Goal: Task Accomplishment & Management: Use online tool/utility

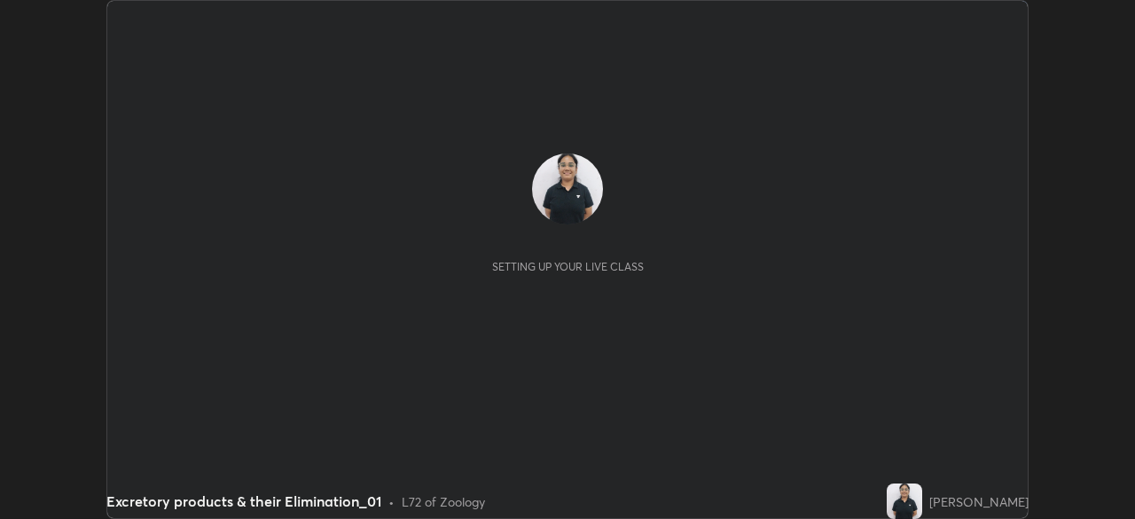
scroll to position [519, 1134]
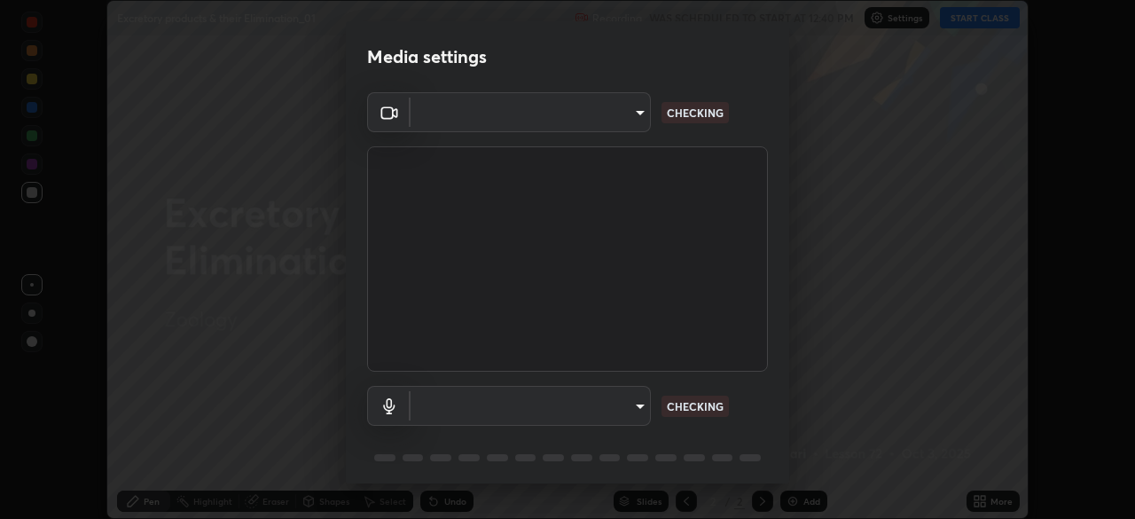
type input "a27413566e22ed9312a3826b11d8a568bc0ec69140991f88b24b0c8abf64132a"
type input "f62e3e07173fc110f2c3f6923e87419362a4a3ce7e388e9b87641d7d66321625"
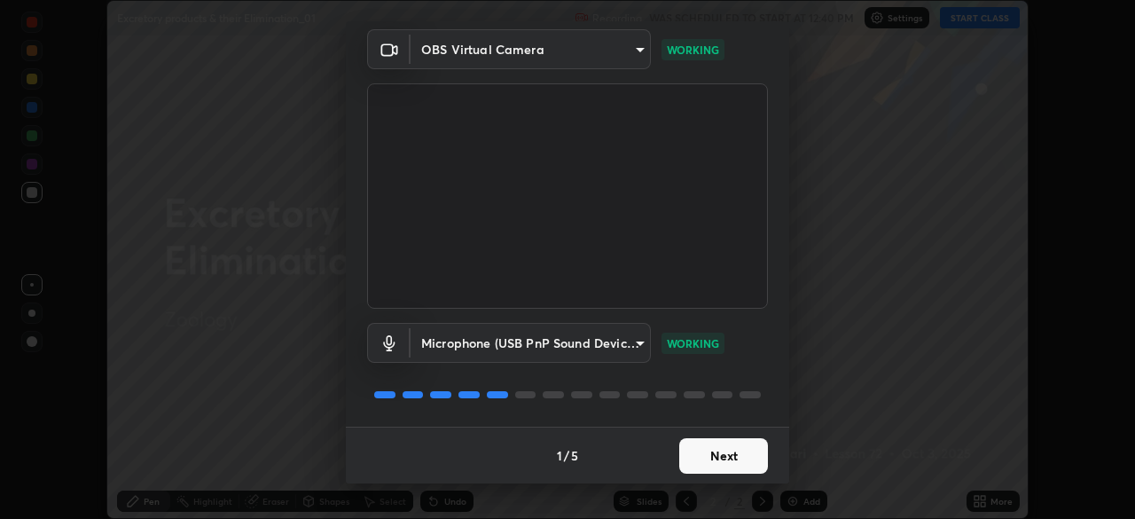
click at [730, 454] on button "Next" at bounding box center [723, 455] width 89 height 35
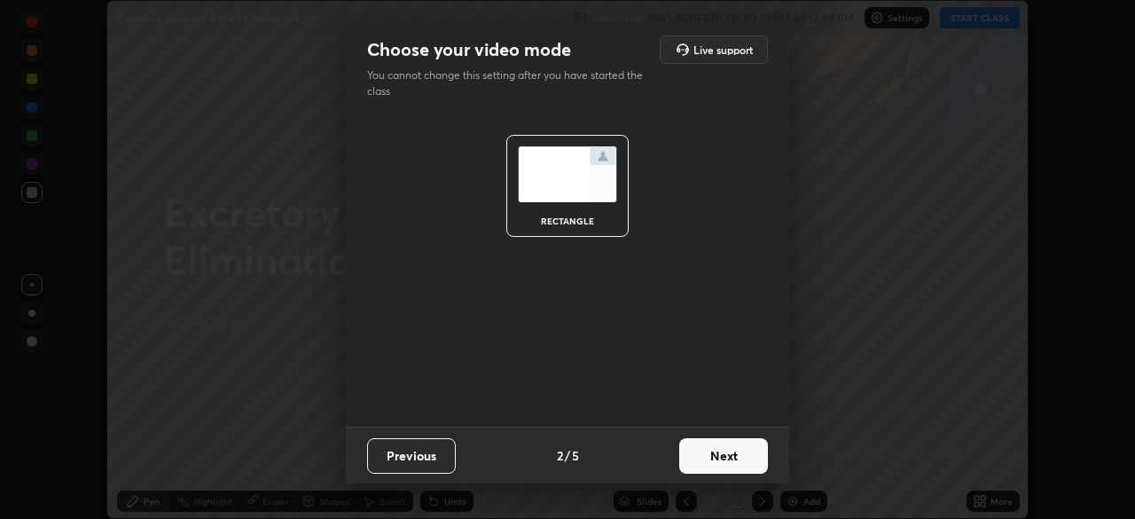
click at [730, 457] on button "Next" at bounding box center [723, 455] width 89 height 35
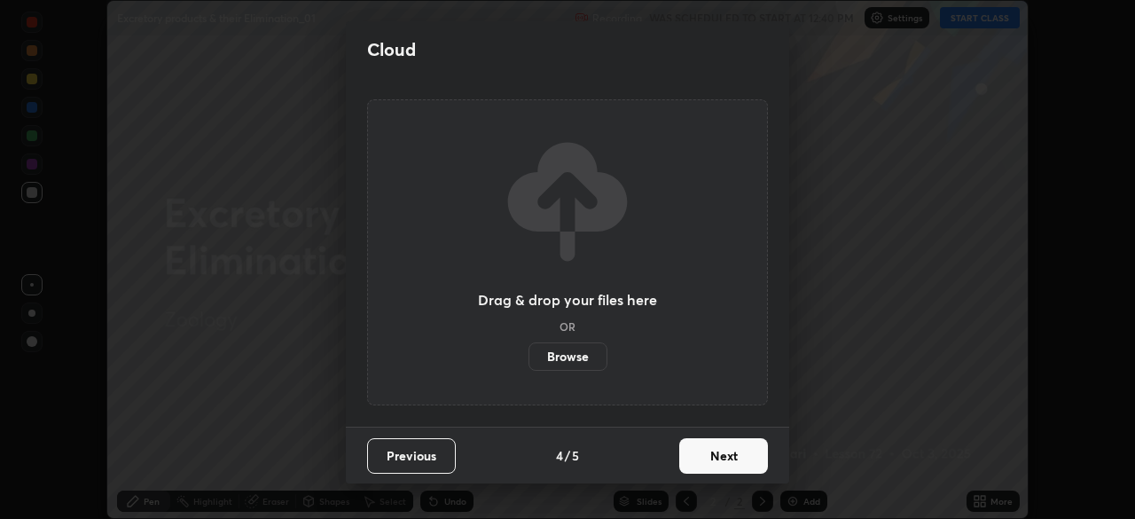
click at [444, 452] on button "Previous" at bounding box center [411, 455] width 89 height 35
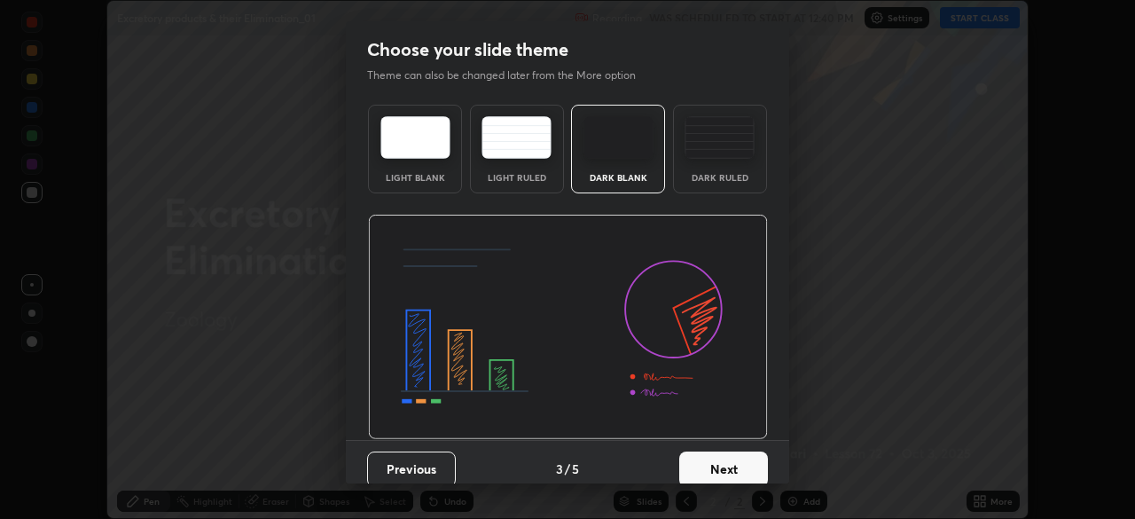
click at [717, 180] on div "Dark Ruled" at bounding box center [719, 177] width 71 height 9
click at [704, 467] on button "Next" at bounding box center [723, 468] width 89 height 35
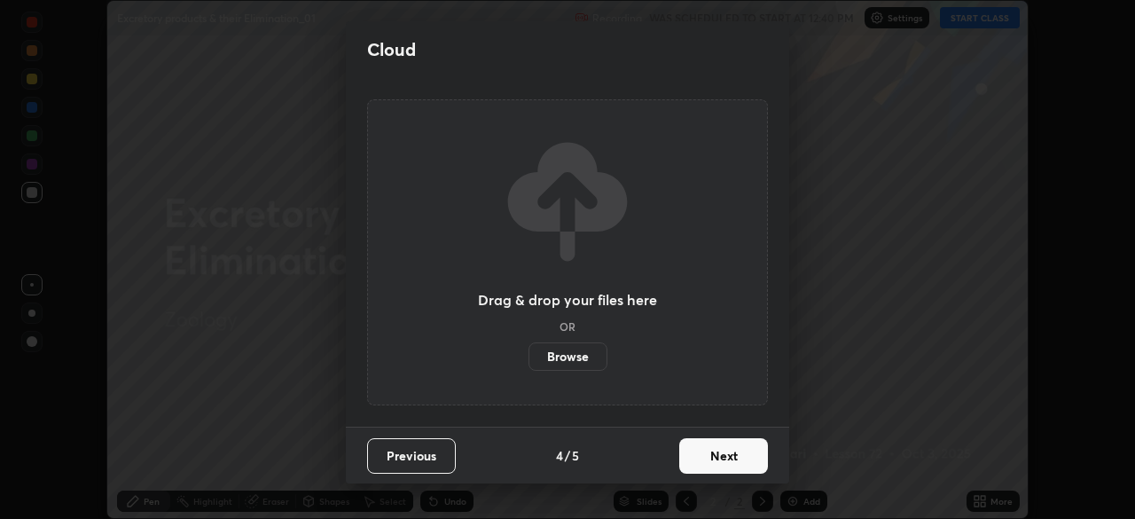
click at [701, 467] on button "Next" at bounding box center [723, 455] width 89 height 35
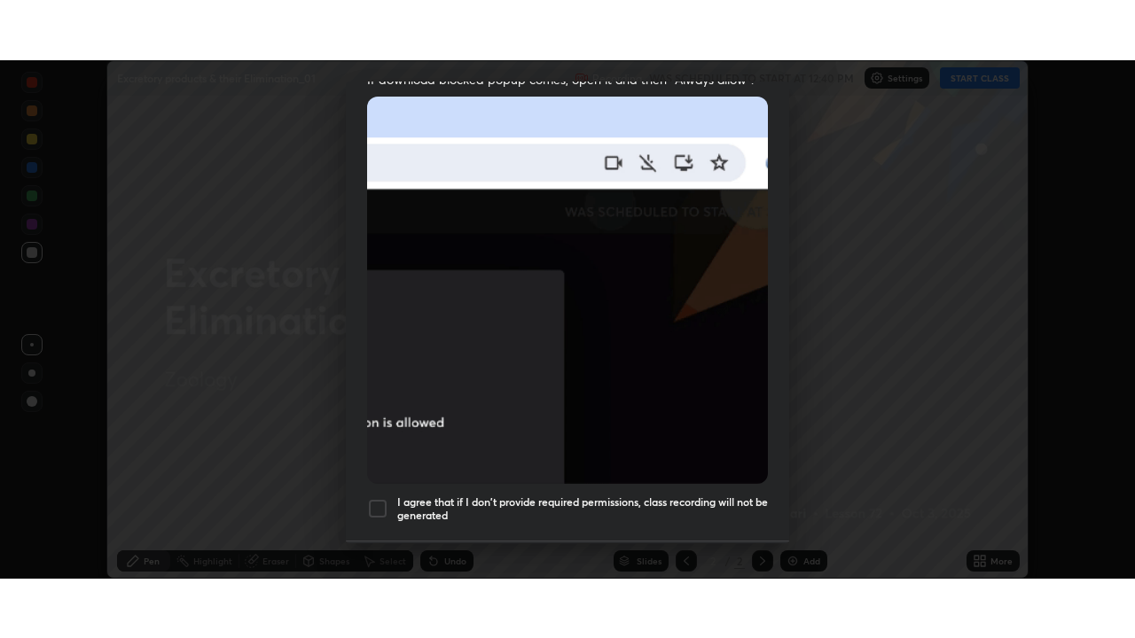
scroll to position [425, 0]
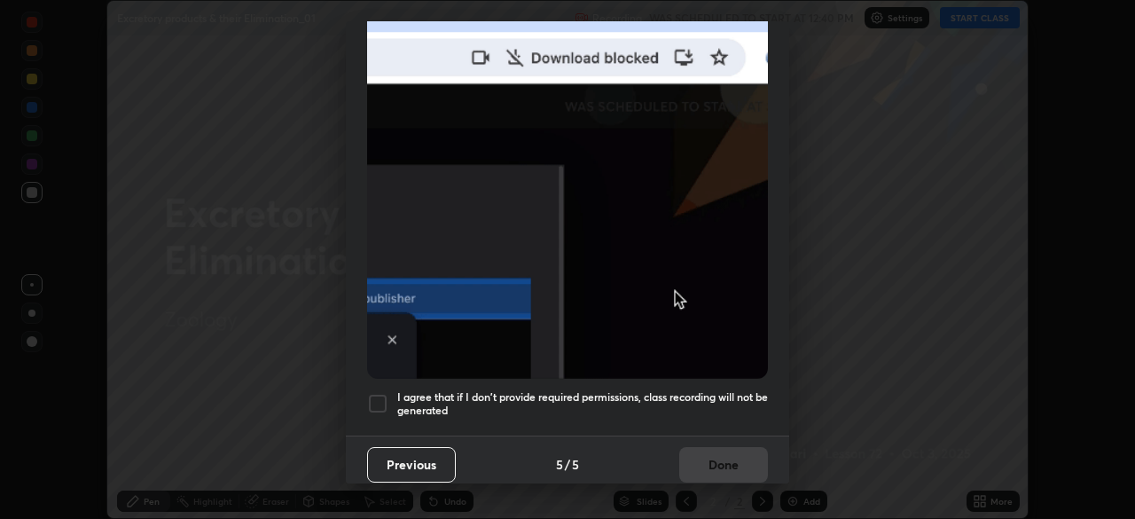
click at [380, 393] on div at bounding box center [377, 403] width 21 height 21
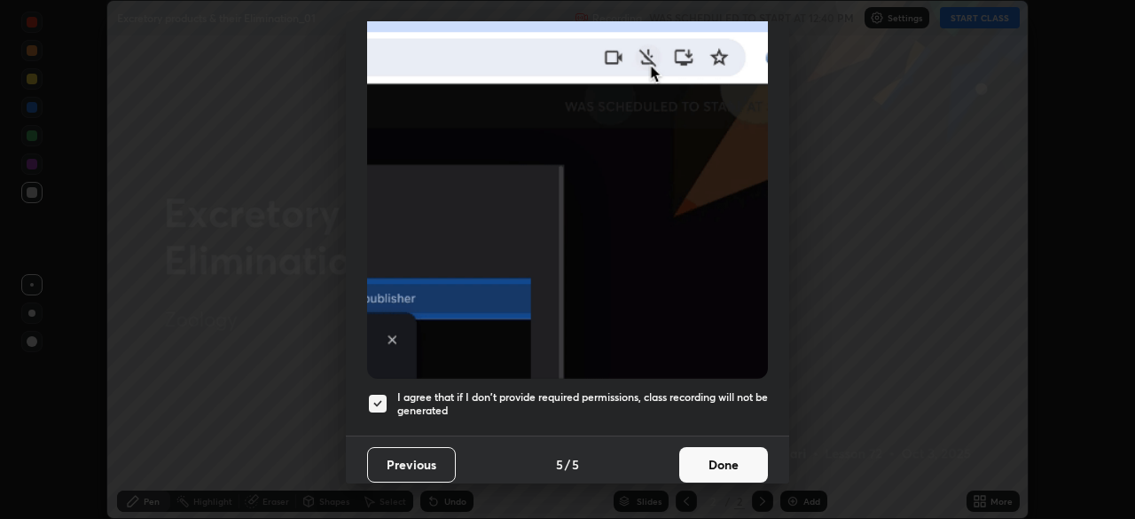
click at [714, 453] on button "Done" at bounding box center [723, 464] width 89 height 35
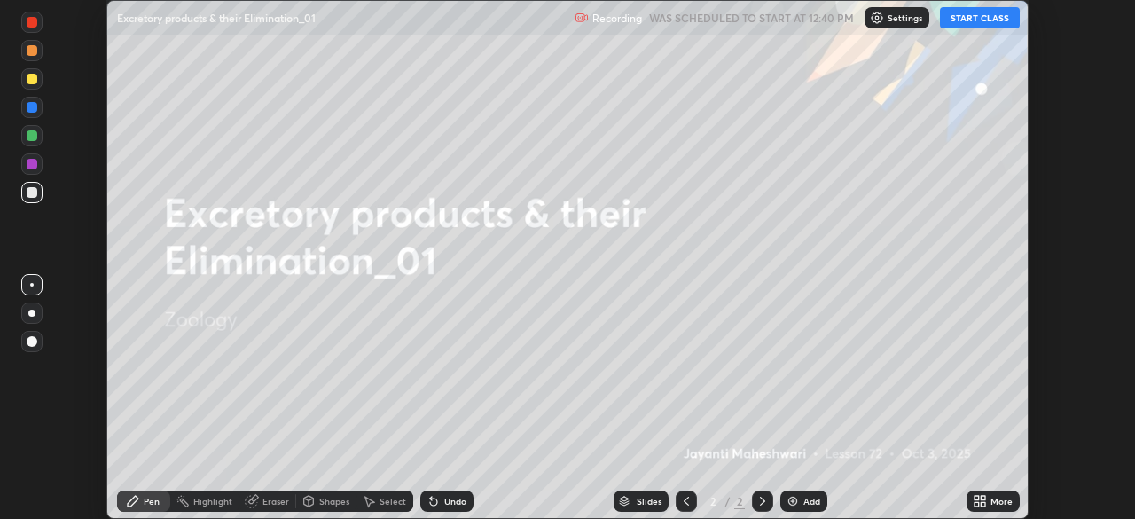
click at [998, 20] on button "START CLASS" at bounding box center [980, 17] width 80 height 21
click at [1001, 503] on div "More" at bounding box center [1001, 500] width 22 height 9
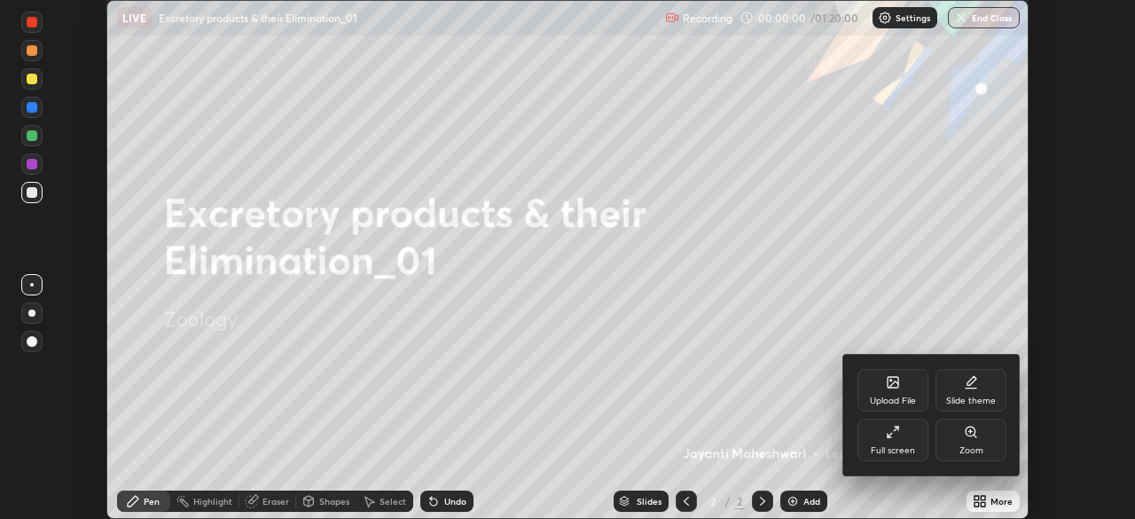
click at [879, 439] on div "Full screen" at bounding box center [892, 439] width 71 height 43
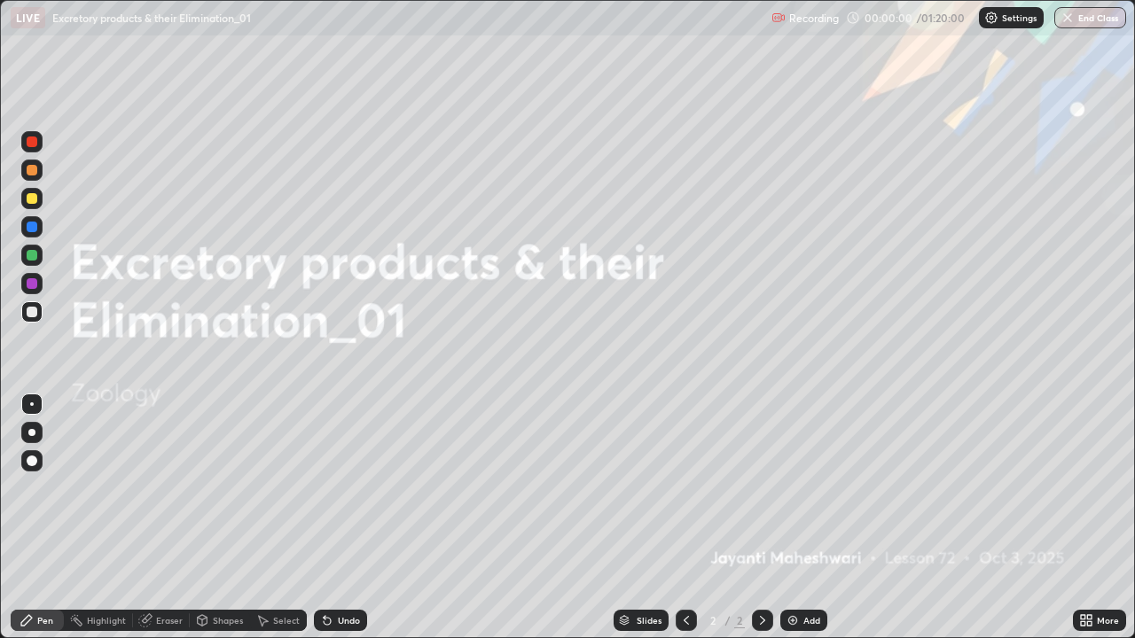
scroll to position [638, 1135]
click at [803, 518] on div "Add" at bounding box center [811, 620] width 17 height 9
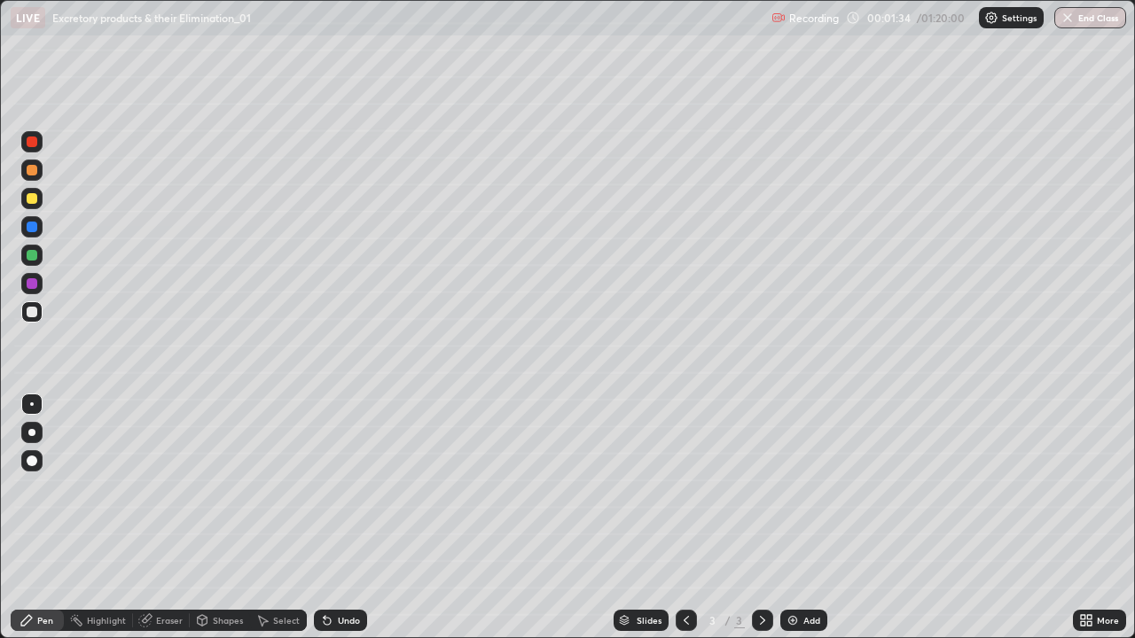
click at [32, 433] on div at bounding box center [31, 432] width 7 height 7
click at [207, 518] on icon at bounding box center [202, 621] width 14 height 14
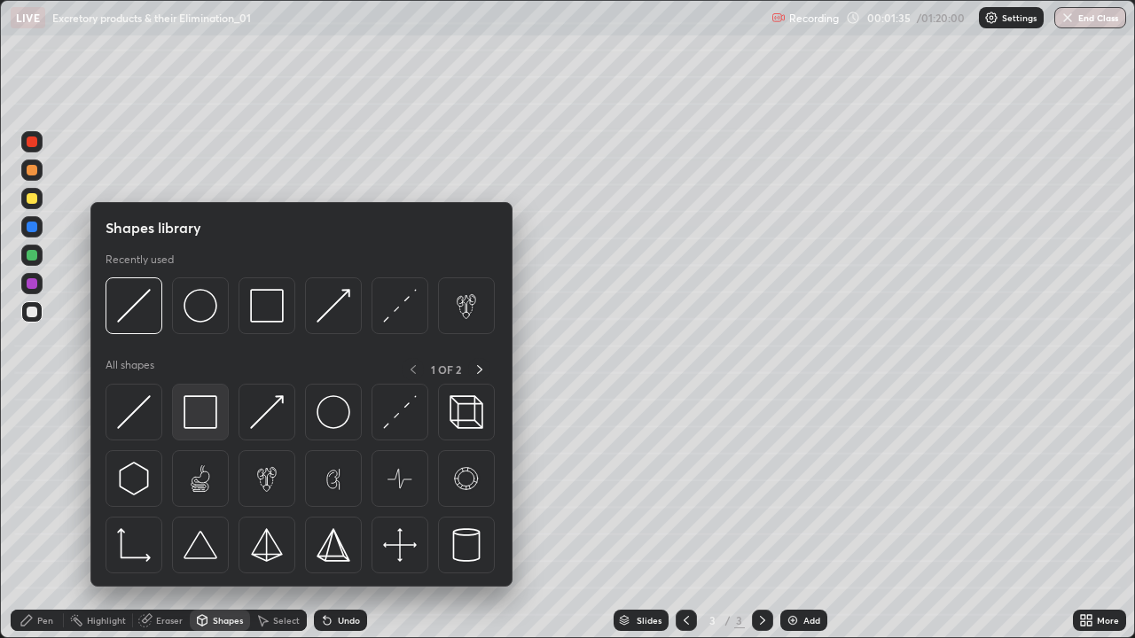
click at [199, 419] on img at bounding box center [201, 412] width 34 height 34
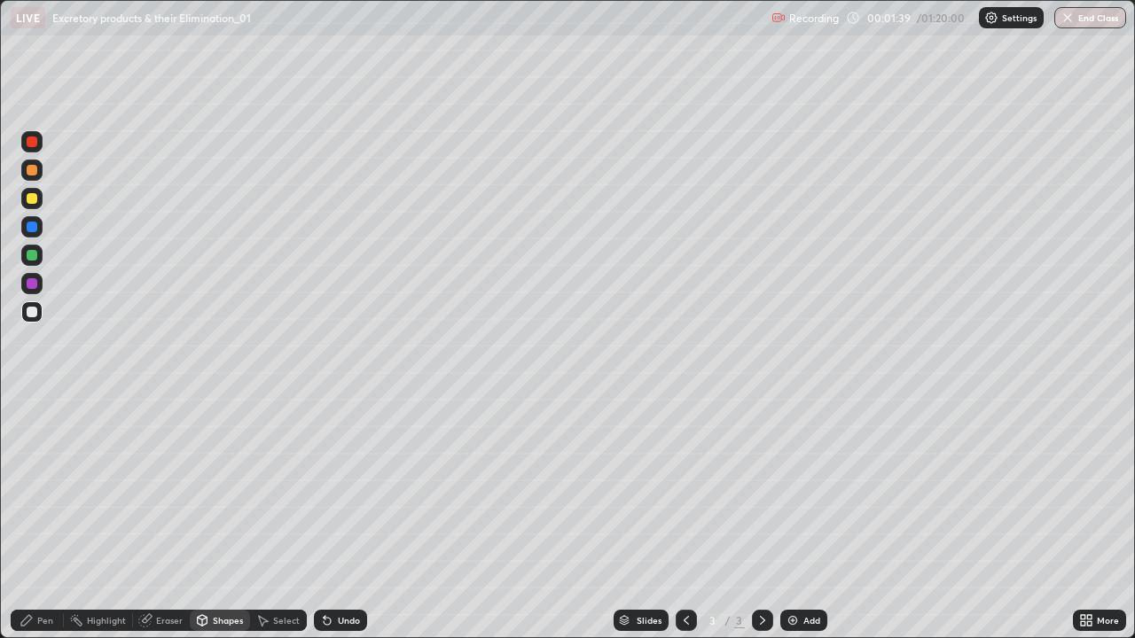
click at [38, 198] on div at bounding box center [31, 198] width 21 height 21
click at [37, 518] on div "Pen" at bounding box center [45, 620] width 16 height 9
click at [32, 256] on div at bounding box center [32, 255] width 11 height 11
click at [29, 201] on div at bounding box center [32, 198] width 11 height 11
click at [152, 518] on div "Eraser" at bounding box center [161, 620] width 57 height 21
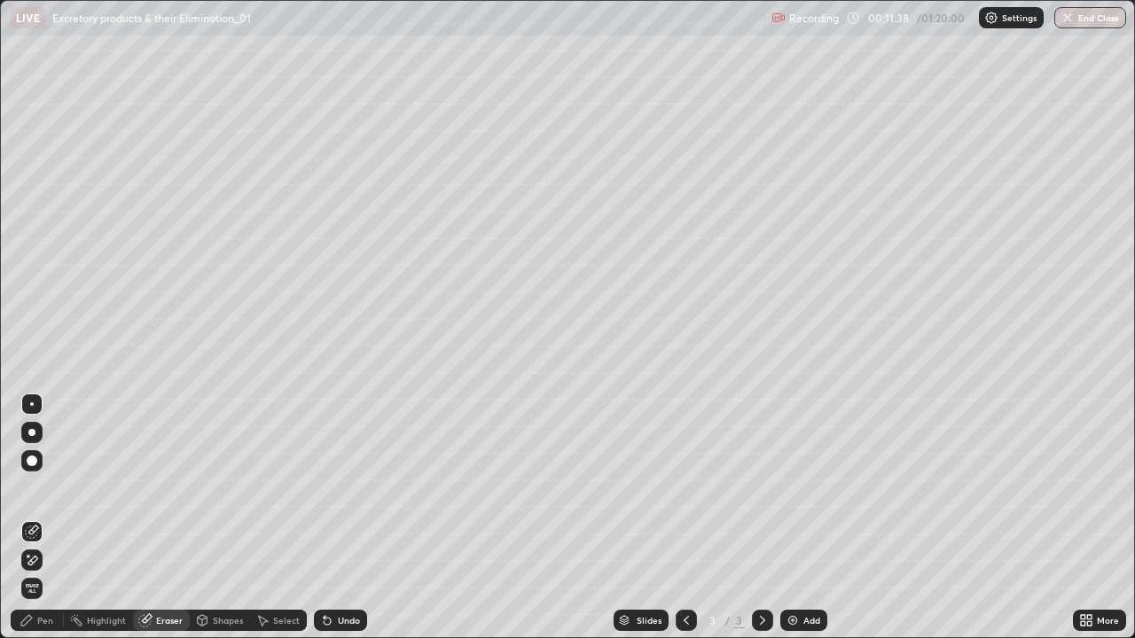
click at [31, 518] on icon at bounding box center [33, 560] width 10 height 9
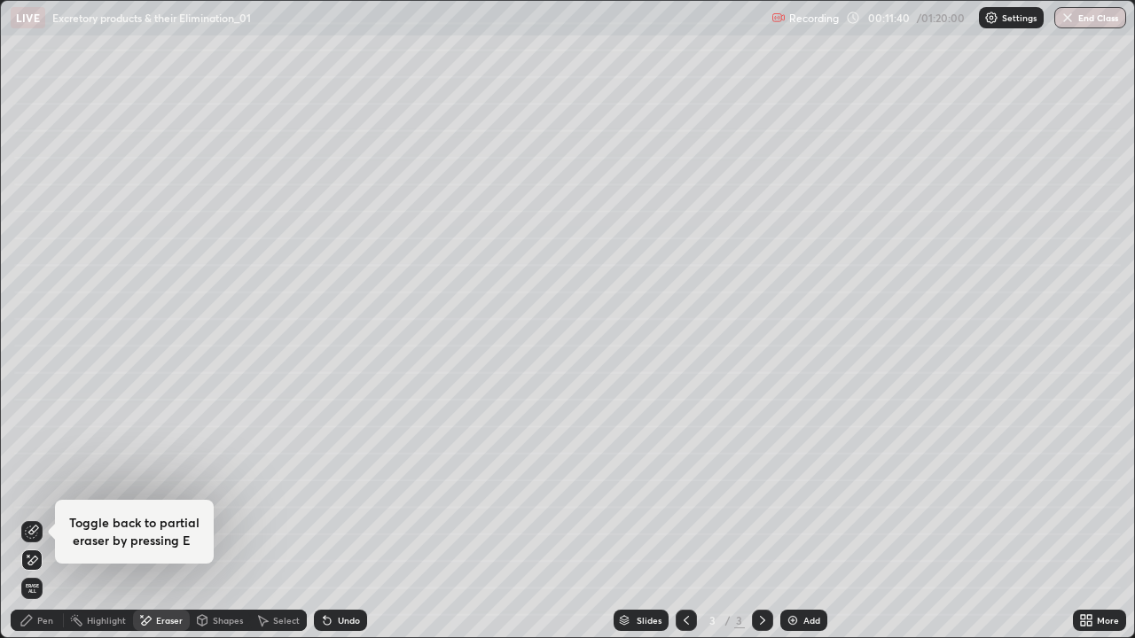
click at [46, 518] on div "Pen" at bounding box center [45, 620] width 16 height 9
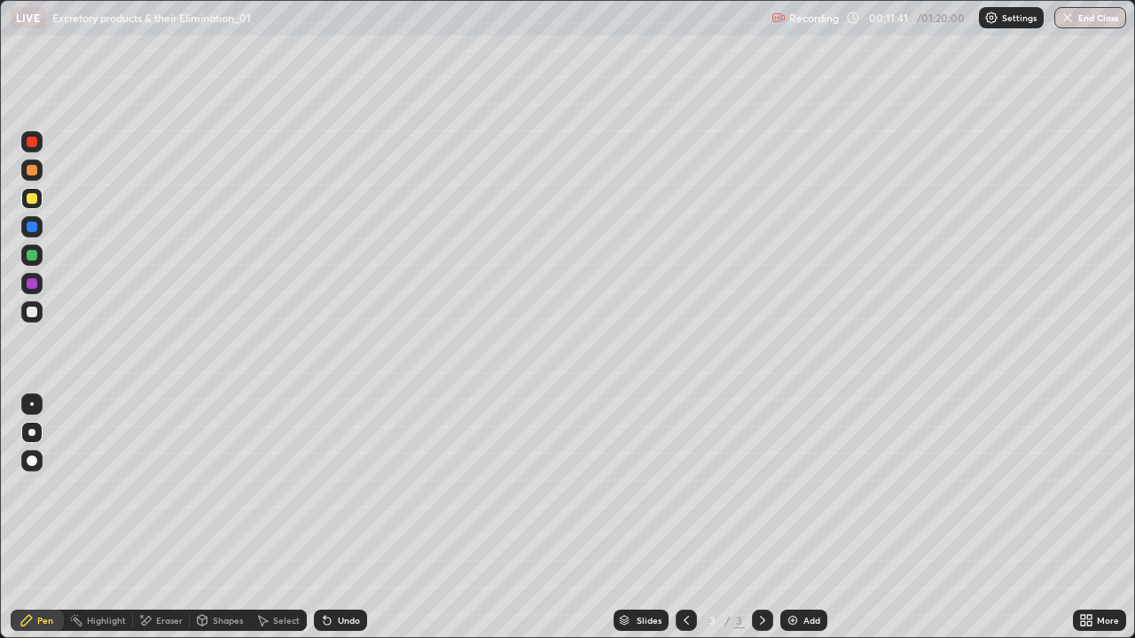
click at [34, 314] on div at bounding box center [32, 312] width 11 height 11
click at [33, 199] on div at bounding box center [32, 198] width 11 height 11
click at [34, 263] on div at bounding box center [31, 255] width 21 height 21
click at [33, 197] on div at bounding box center [32, 198] width 11 height 11
click at [32, 171] on div at bounding box center [32, 170] width 11 height 11
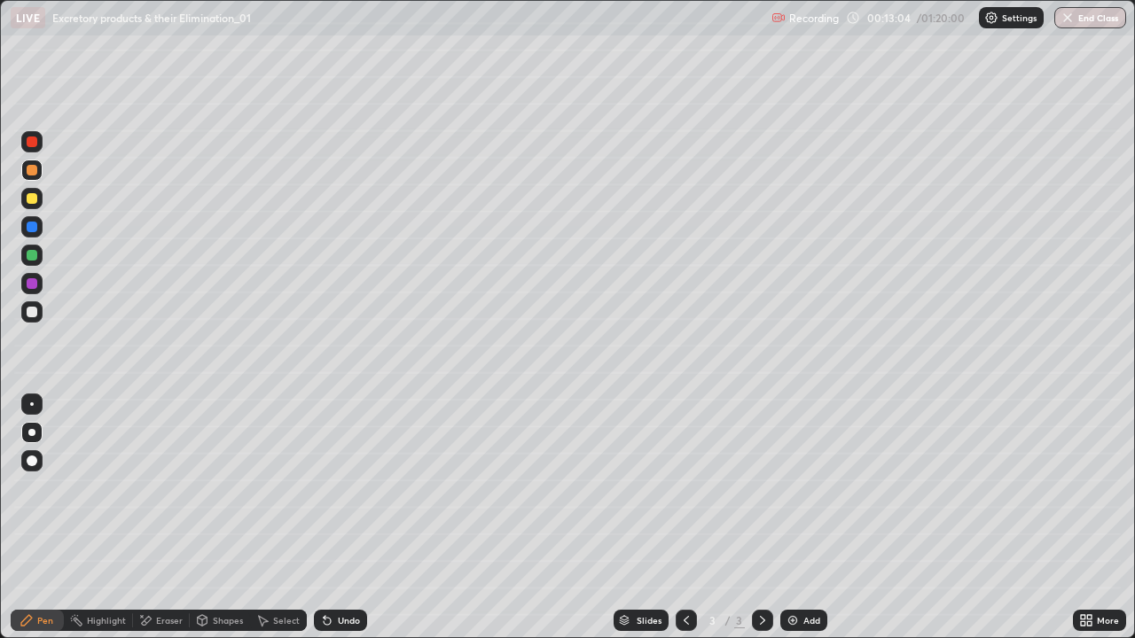
click at [33, 259] on div at bounding box center [32, 255] width 11 height 11
click at [32, 313] on div at bounding box center [32, 312] width 11 height 11
click at [31, 199] on div at bounding box center [32, 198] width 11 height 11
click at [28, 174] on div at bounding box center [32, 170] width 11 height 11
click at [33, 255] on div at bounding box center [32, 255] width 11 height 11
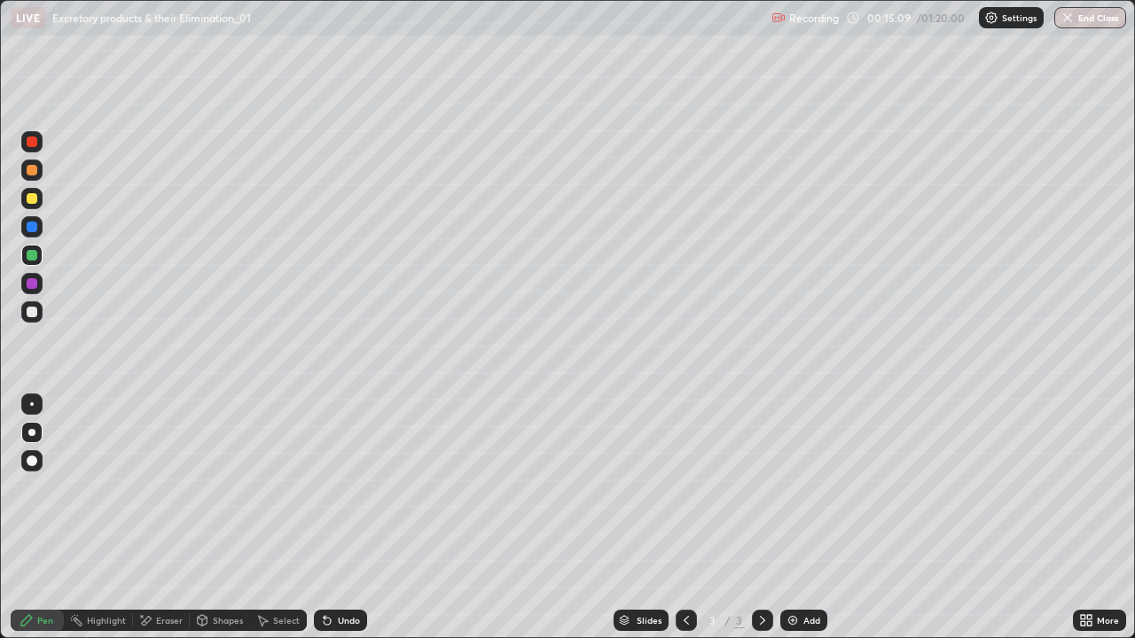
click at [340, 518] on div "Undo" at bounding box center [349, 620] width 22 height 9
click at [31, 179] on div at bounding box center [31, 170] width 21 height 21
click at [800, 518] on div "Add" at bounding box center [803, 620] width 47 height 21
click at [209, 518] on div "Shapes" at bounding box center [220, 620] width 60 height 21
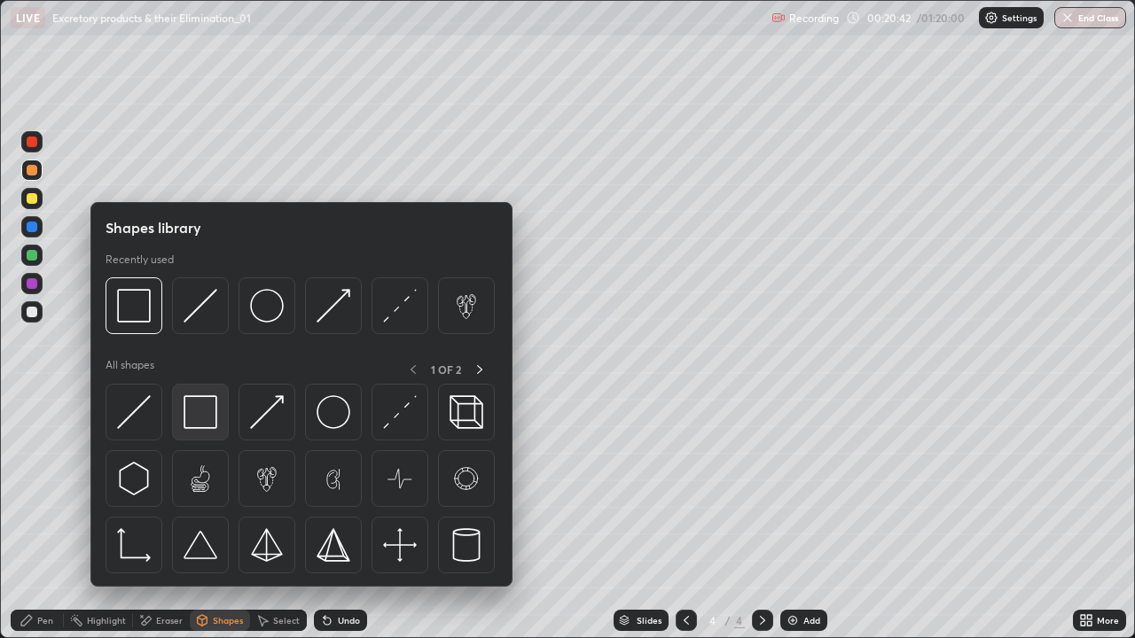
click at [193, 412] on img at bounding box center [201, 412] width 34 height 34
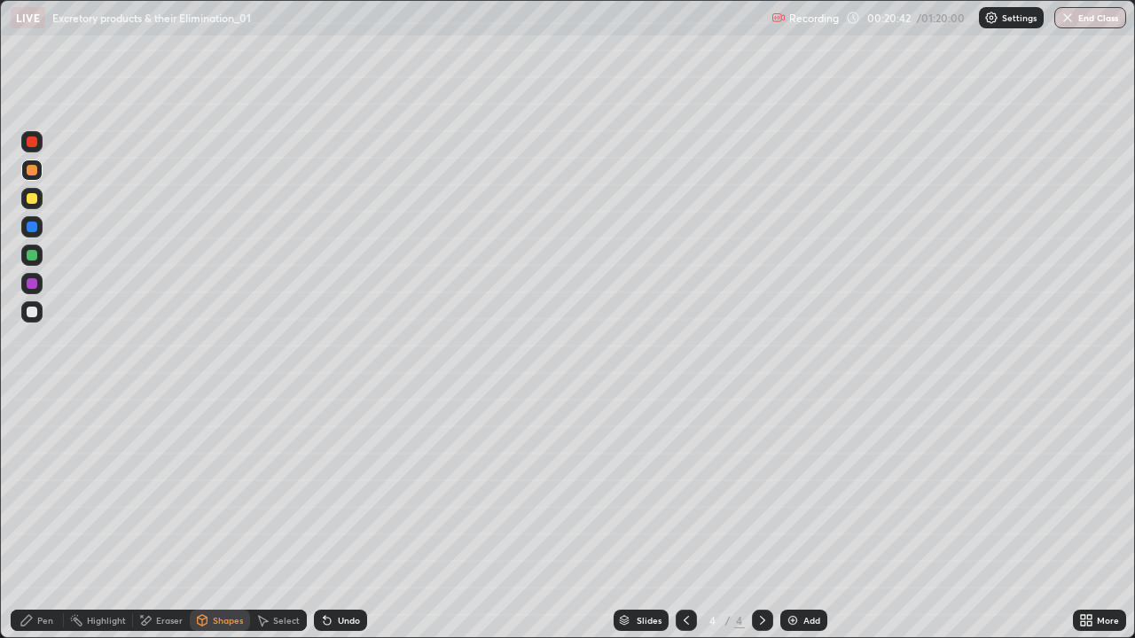
click at [33, 312] on div at bounding box center [32, 312] width 11 height 11
click at [31, 195] on div at bounding box center [32, 198] width 11 height 11
click at [44, 518] on div "Pen" at bounding box center [45, 620] width 16 height 9
click at [341, 518] on div "Undo" at bounding box center [349, 620] width 22 height 9
click at [344, 518] on div "Undo" at bounding box center [349, 620] width 22 height 9
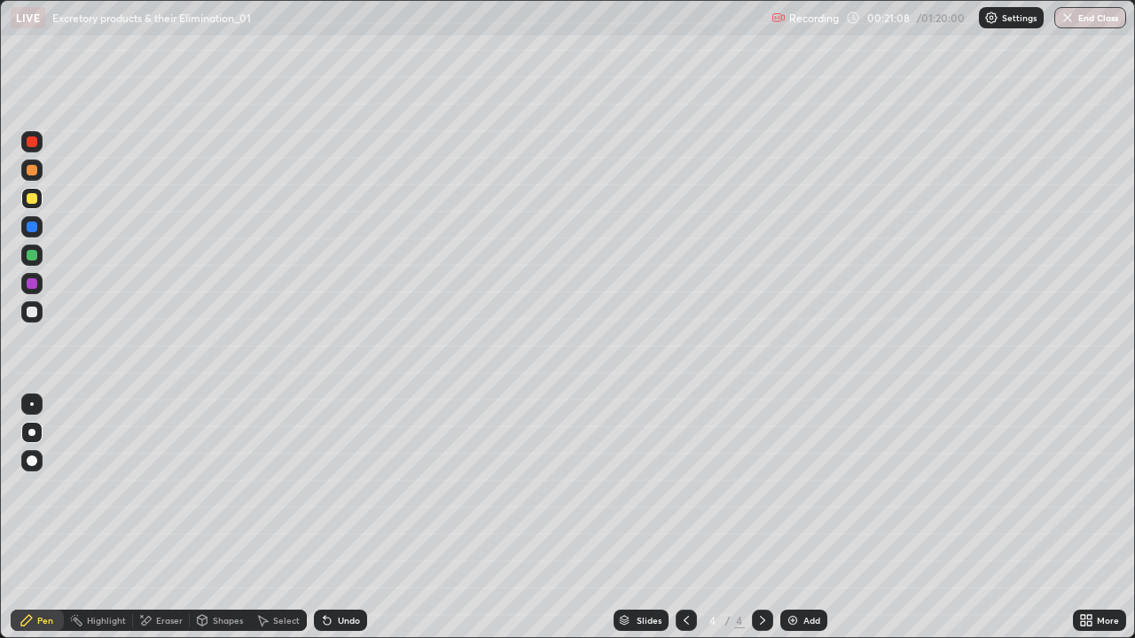
click at [341, 518] on div "Undo" at bounding box center [349, 620] width 22 height 9
click at [342, 518] on div "Undo" at bounding box center [349, 620] width 22 height 9
click at [341, 518] on div "Undo" at bounding box center [349, 620] width 22 height 9
click at [343, 518] on div "Undo" at bounding box center [349, 620] width 22 height 9
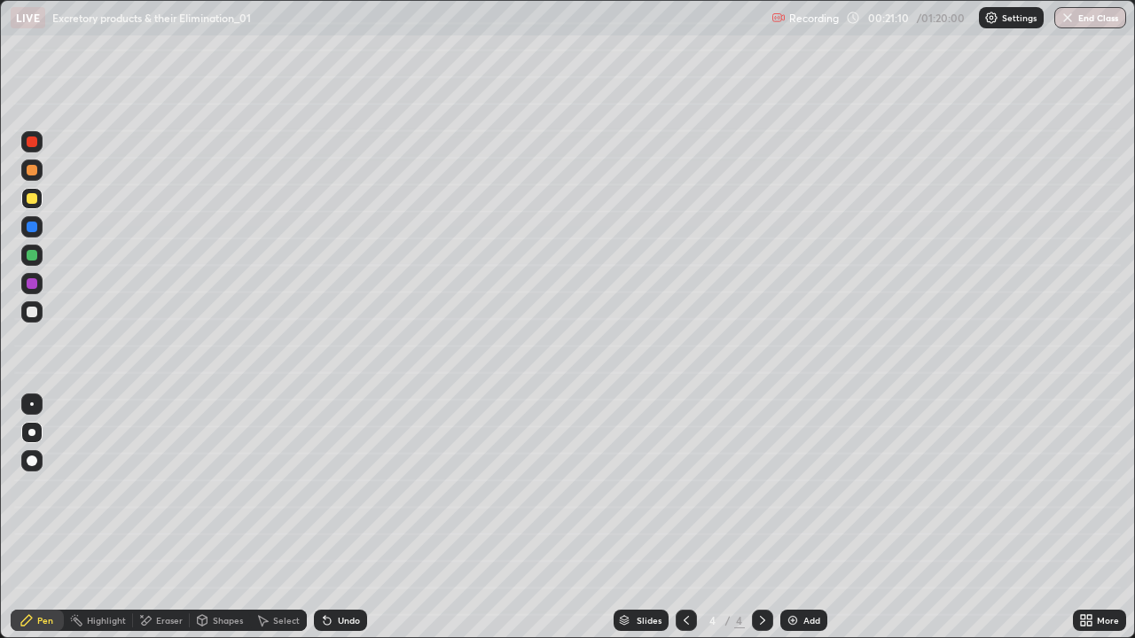
click at [344, 518] on div "Undo" at bounding box center [349, 620] width 22 height 9
click at [346, 518] on div "Undo" at bounding box center [349, 620] width 22 height 9
click at [344, 518] on div "Undo" at bounding box center [340, 620] width 53 height 21
click at [345, 518] on div "Undo" at bounding box center [349, 620] width 22 height 9
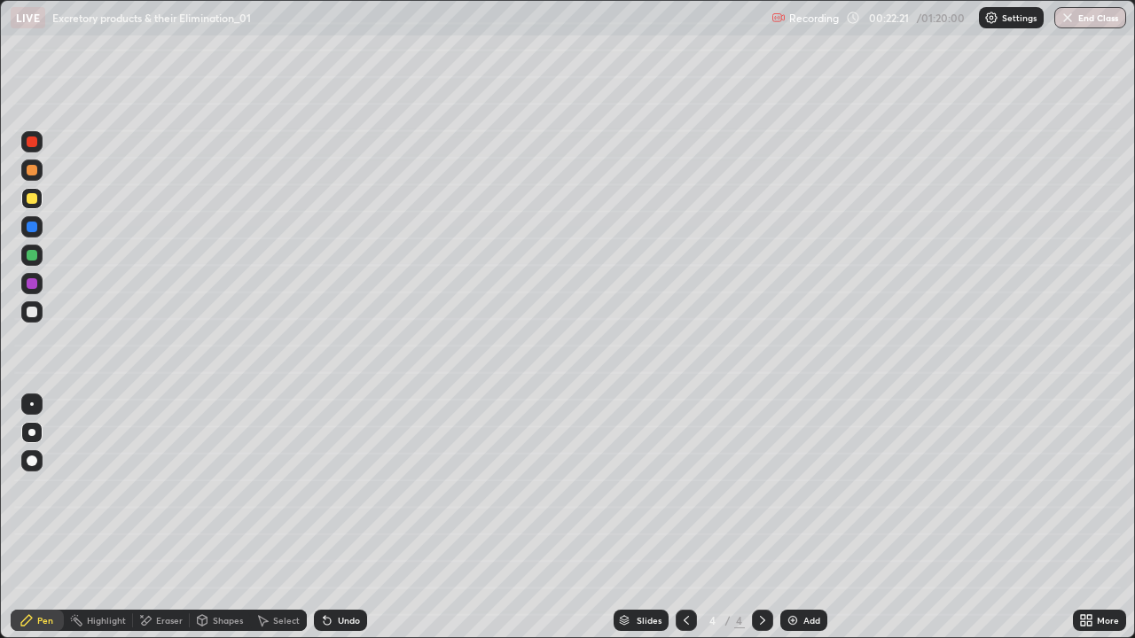
click at [39, 249] on div at bounding box center [31, 255] width 21 height 21
click at [34, 199] on div at bounding box center [32, 198] width 11 height 11
click at [277, 518] on div "Select" at bounding box center [286, 620] width 27 height 9
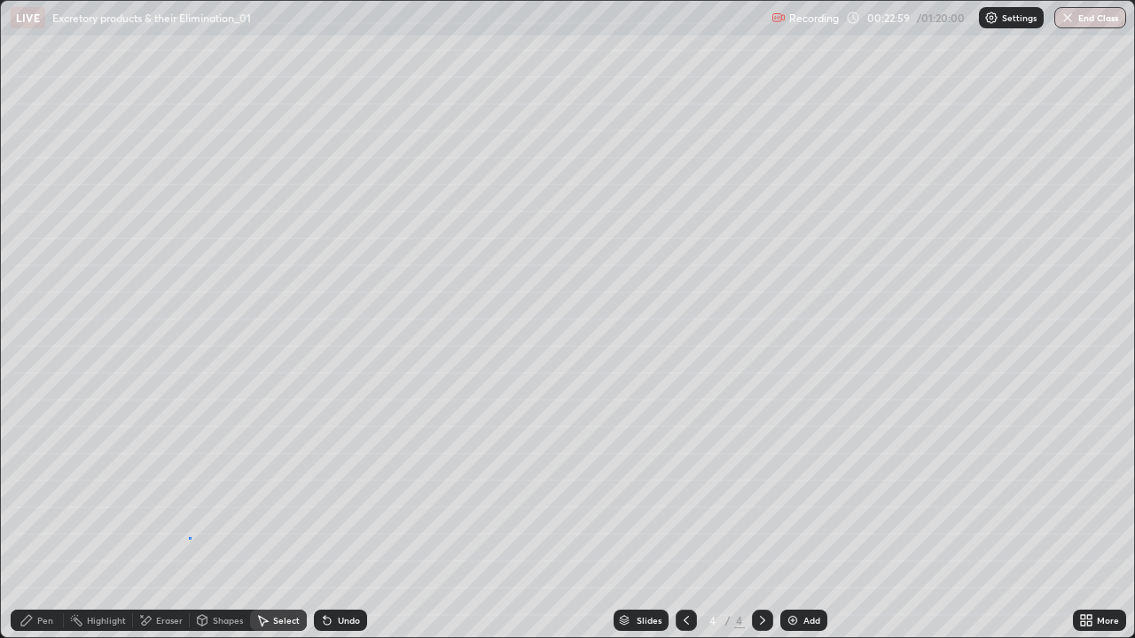
click at [190, 518] on div "0 ° Undo Copy Duplicate Duplicate to new slide Delete" at bounding box center [567, 319] width 1133 height 637
click at [246, 518] on div "0 ° Undo Copy Duplicate Duplicate to new slide Delete" at bounding box center [567, 319] width 1133 height 637
click at [41, 518] on div "Pen" at bounding box center [45, 620] width 16 height 9
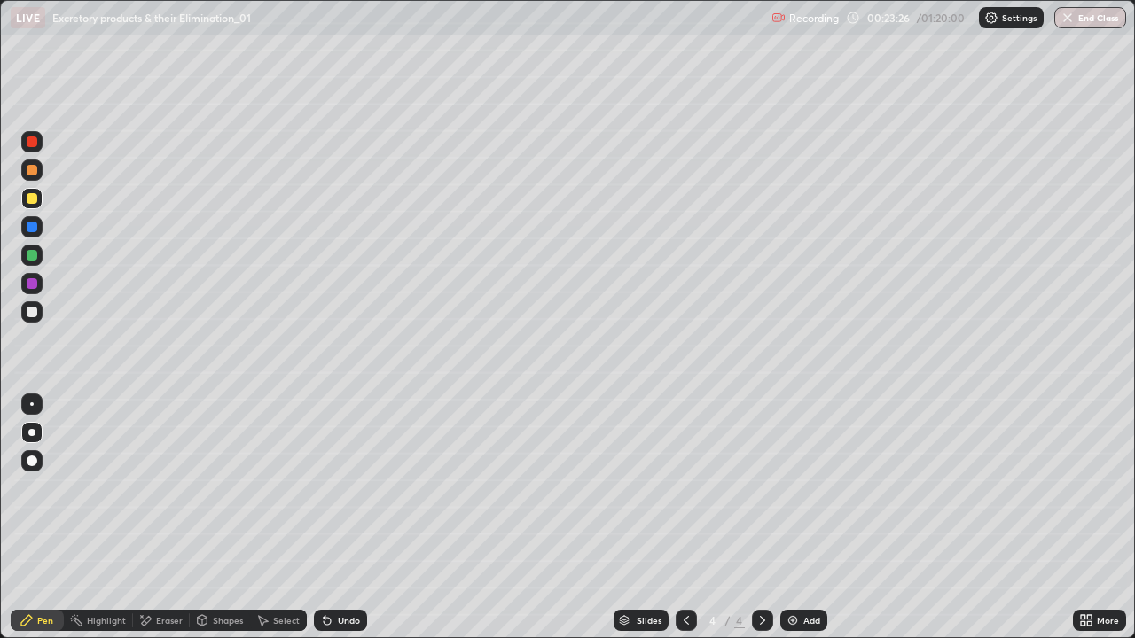
click at [35, 174] on div at bounding box center [32, 170] width 11 height 11
click at [36, 260] on div at bounding box center [31, 255] width 21 height 21
click at [35, 171] on div at bounding box center [32, 170] width 11 height 11
click at [346, 518] on div "Undo" at bounding box center [349, 620] width 22 height 9
click at [34, 310] on div at bounding box center [32, 312] width 11 height 11
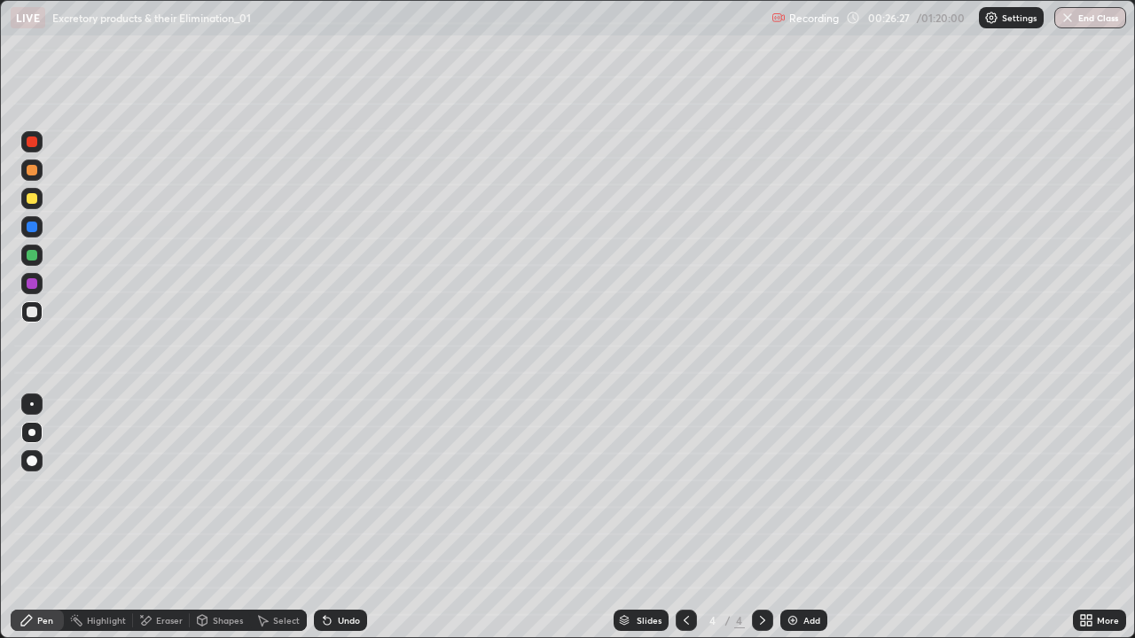
click at [35, 173] on div at bounding box center [32, 170] width 11 height 11
click at [36, 262] on div at bounding box center [31, 255] width 21 height 21
click at [808, 518] on div "Add" at bounding box center [811, 620] width 17 height 9
click at [35, 465] on div at bounding box center [31, 460] width 21 height 21
click at [39, 313] on div at bounding box center [31, 311] width 21 height 21
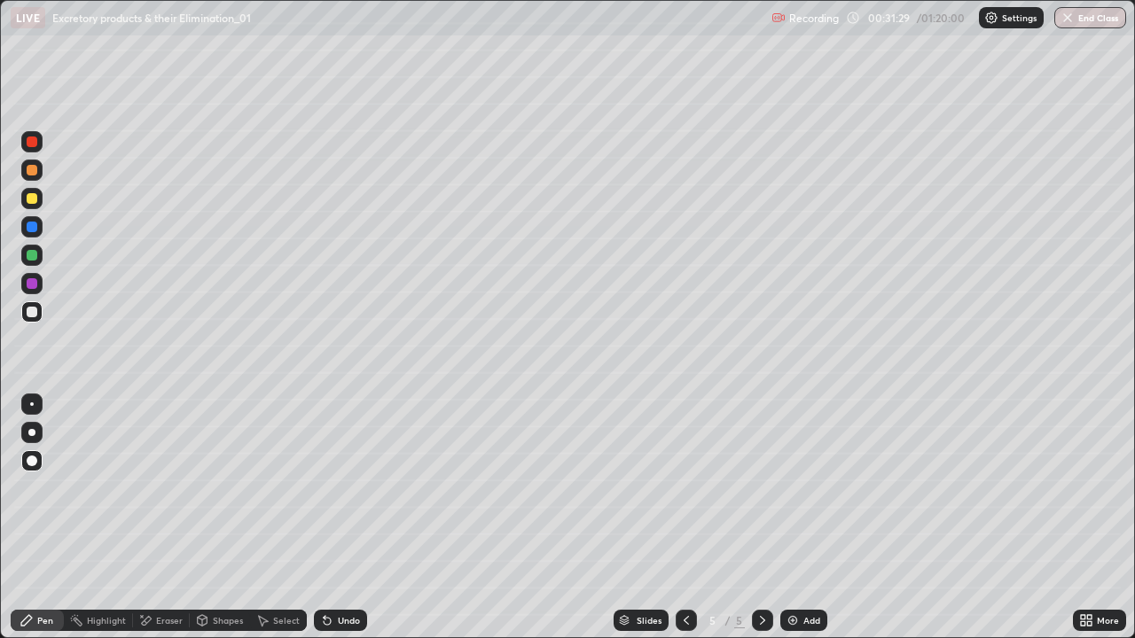
click at [32, 199] on div at bounding box center [32, 198] width 11 height 11
click at [32, 432] on div at bounding box center [31, 432] width 7 height 7
click at [210, 518] on div "Shapes" at bounding box center [220, 620] width 60 height 21
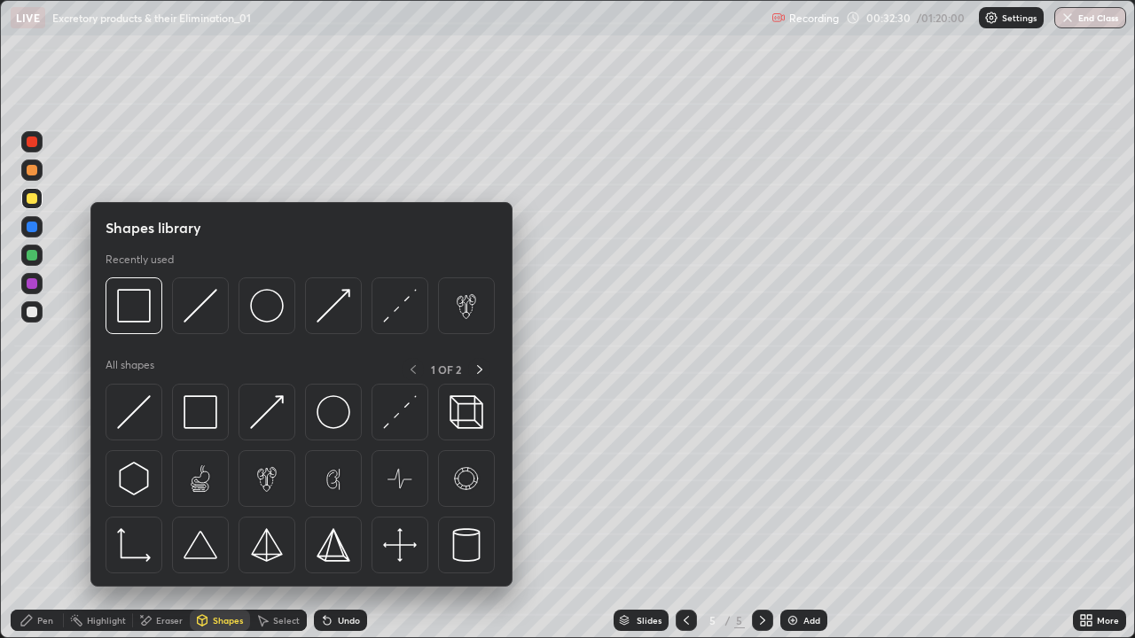
click at [266, 480] on img at bounding box center [267, 479] width 34 height 34
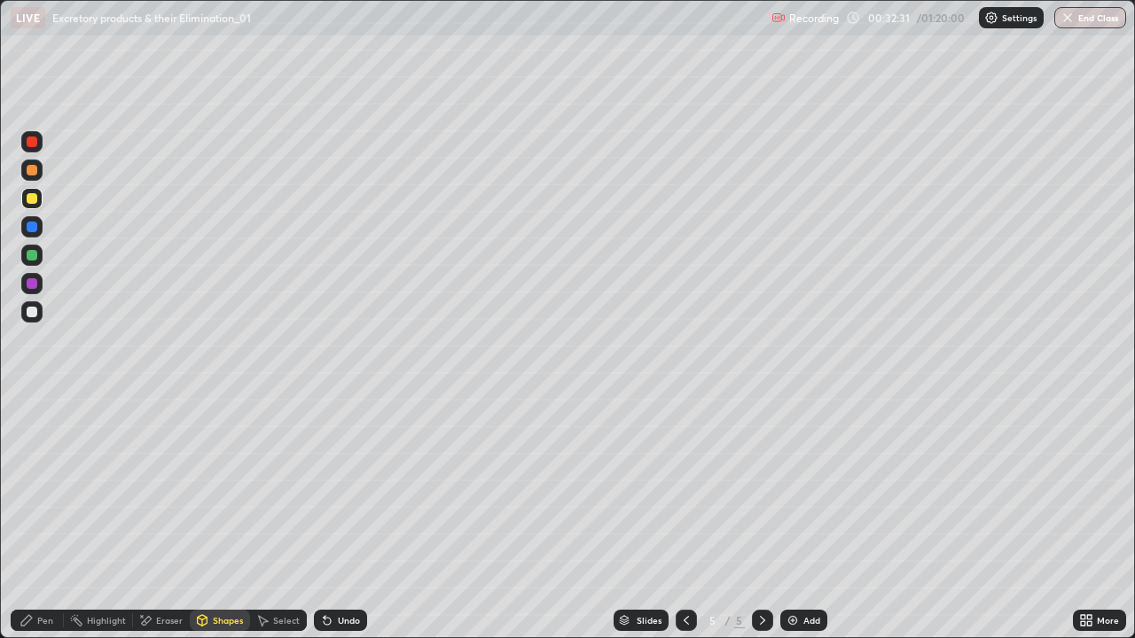
click at [34, 304] on div at bounding box center [31, 311] width 21 height 21
click at [50, 518] on div "Pen" at bounding box center [45, 620] width 16 height 9
click at [39, 200] on div at bounding box center [31, 198] width 21 height 21
click at [35, 307] on div at bounding box center [31, 311] width 21 height 21
click at [35, 254] on div at bounding box center [32, 255] width 11 height 11
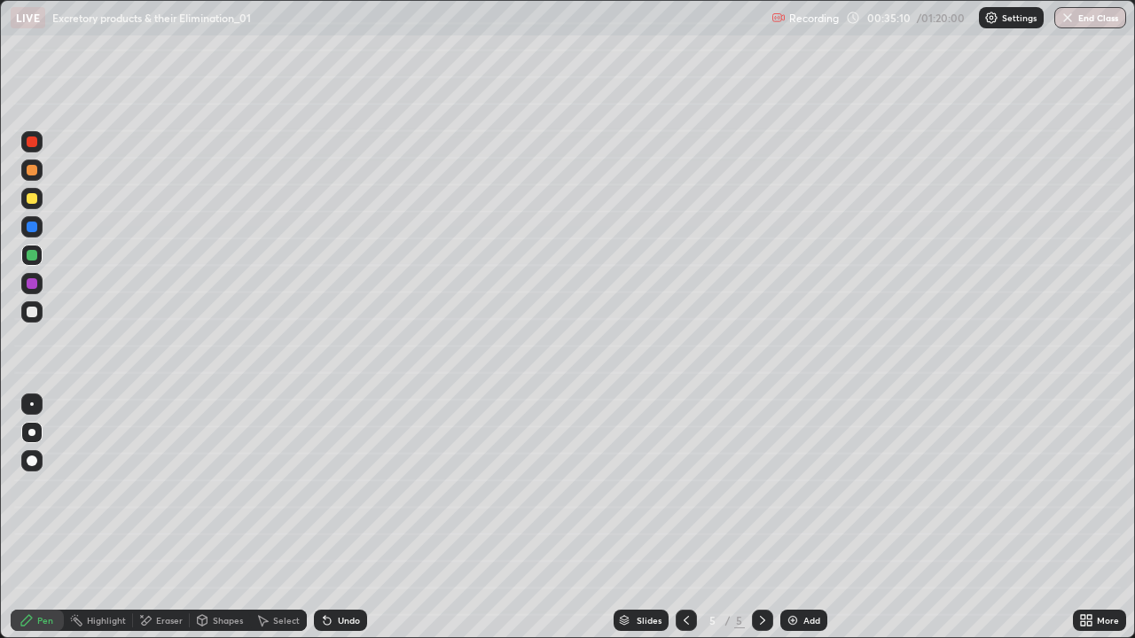
click at [801, 518] on div "Add" at bounding box center [803, 620] width 47 height 21
click at [34, 309] on div at bounding box center [32, 312] width 11 height 11
click at [26, 205] on div at bounding box center [31, 198] width 21 height 21
click at [27, 177] on div at bounding box center [31, 170] width 21 height 21
click at [33, 206] on div at bounding box center [31, 198] width 21 height 21
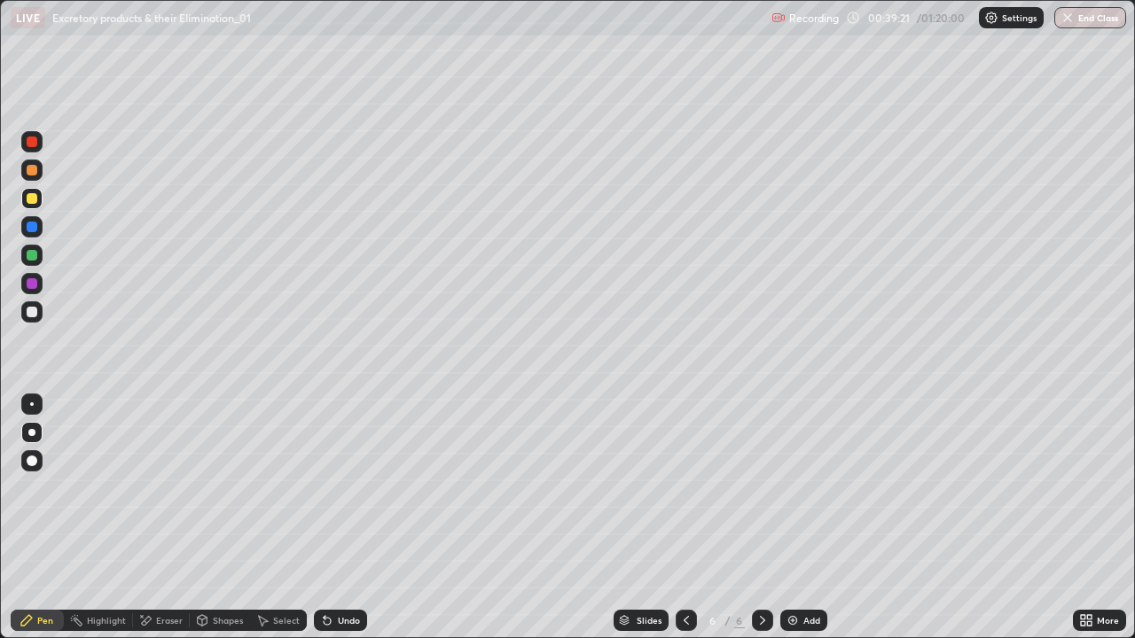
click at [684, 518] on icon at bounding box center [686, 621] width 14 height 14
click at [40, 288] on div at bounding box center [31, 283] width 21 height 21
click at [32, 170] on div at bounding box center [32, 170] width 11 height 11
click at [34, 200] on div at bounding box center [32, 198] width 11 height 11
click at [809, 518] on div "Add" at bounding box center [803, 620] width 47 height 21
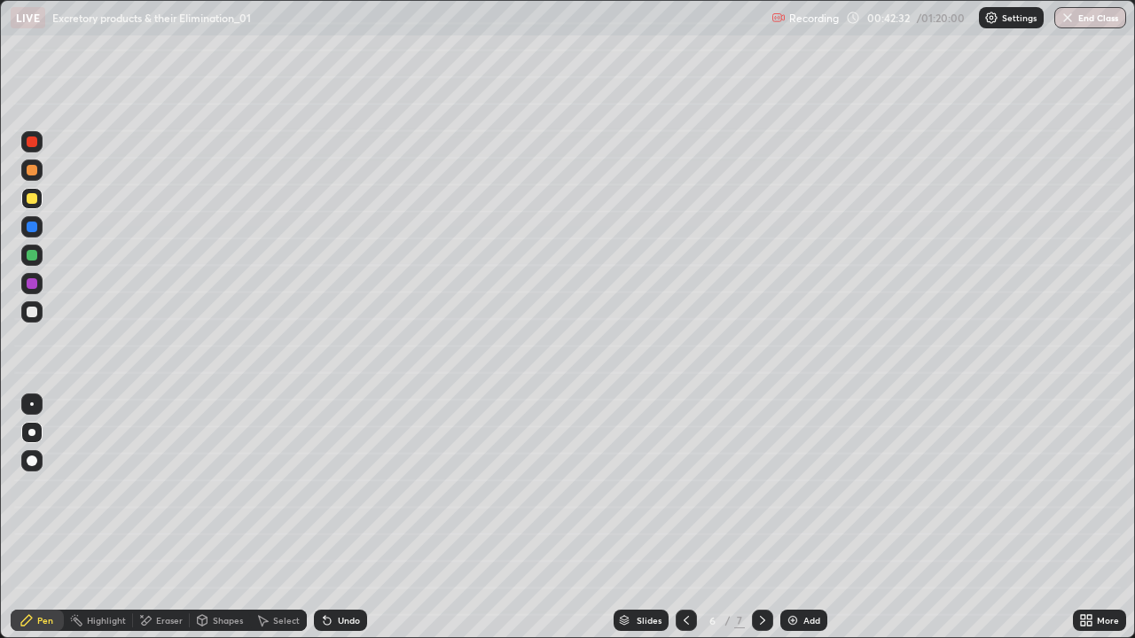
click at [36, 305] on div at bounding box center [31, 311] width 21 height 21
click at [35, 199] on div at bounding box center [32, 198] width 11 height 11
click at [37, 262] on div at bounding box center [31, 255] width 21 height 21
click at [36, 227] on div at bounding box center [32, 227] width 11 height 11
click at [340, 518] on div "Undo" at bounding box center [349, 620] width 22 height 9
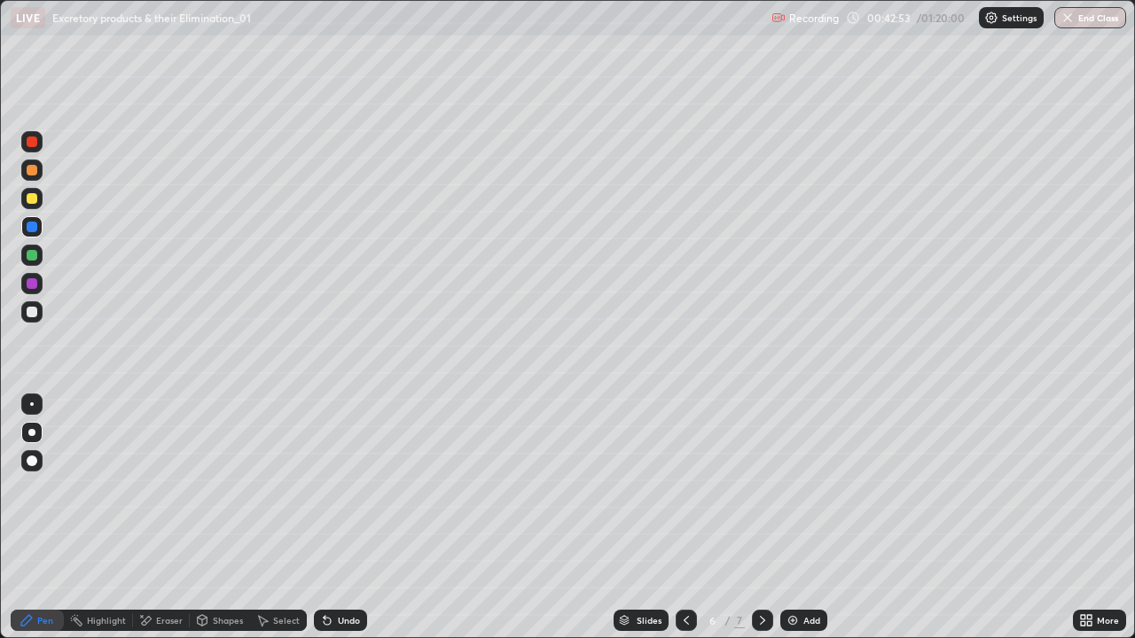
click at [341, 518] on div "Undo" at bounding box center [349, 620] width 22 height 9
click at [273, 518] on div "Select" at bounding box center [286, 620] width 27 height 9
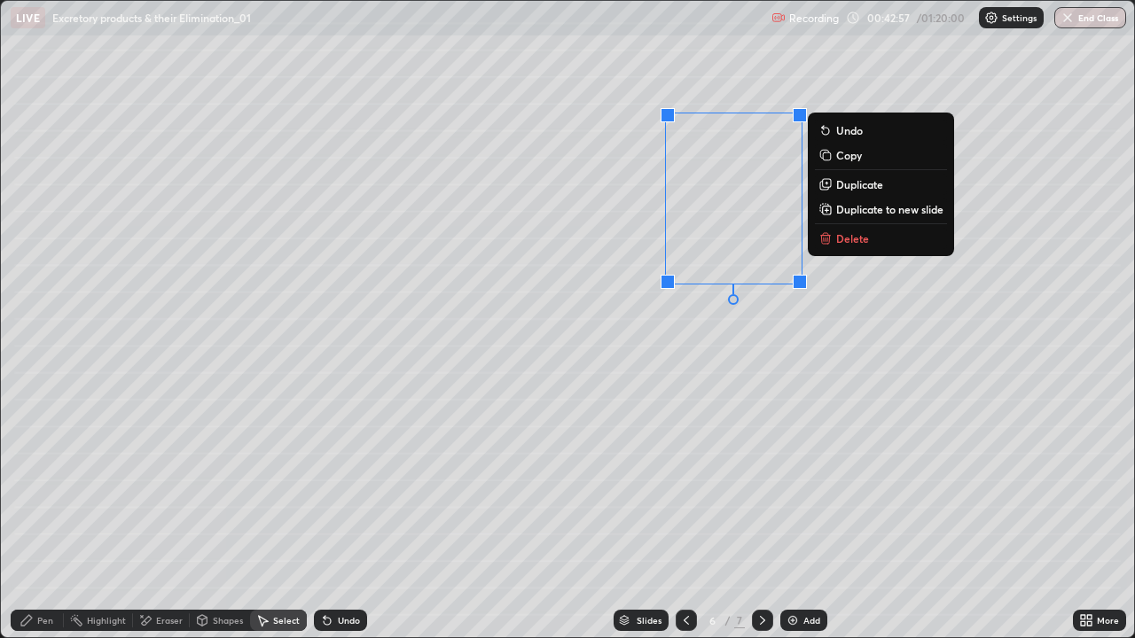
click at [346, 429] on div "0 ° Undo Copy Duplicate Duplicate to new slide Delete" at bounding box center [567, 319] width 1133 height 637
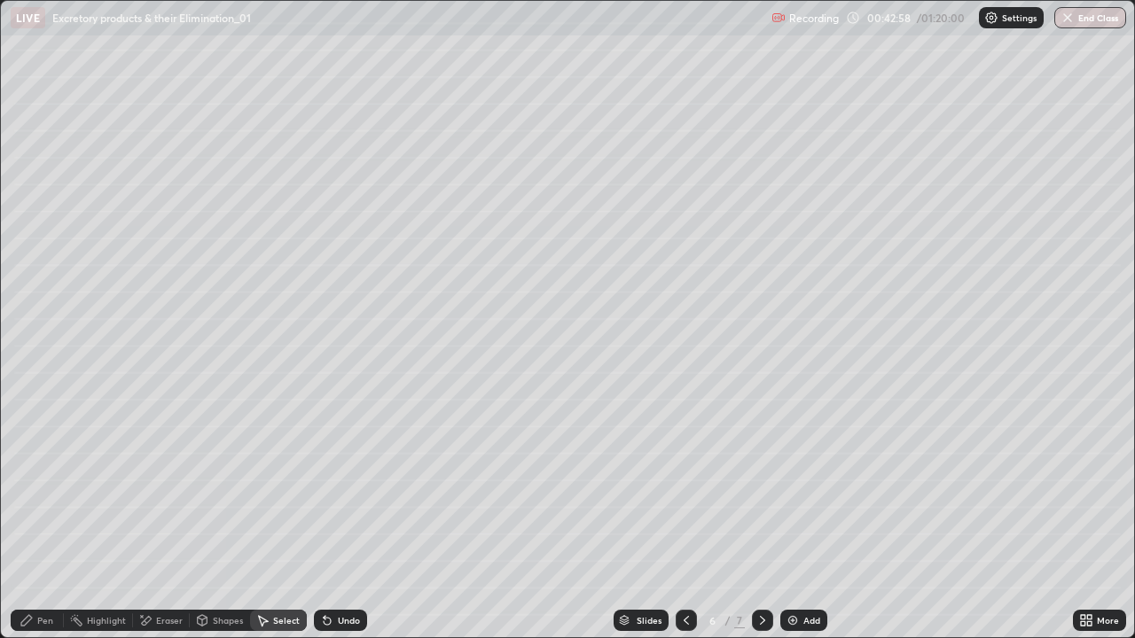
click at [45, 518] on div "Pen" at bounding box center [45, 620] width 16 height 9
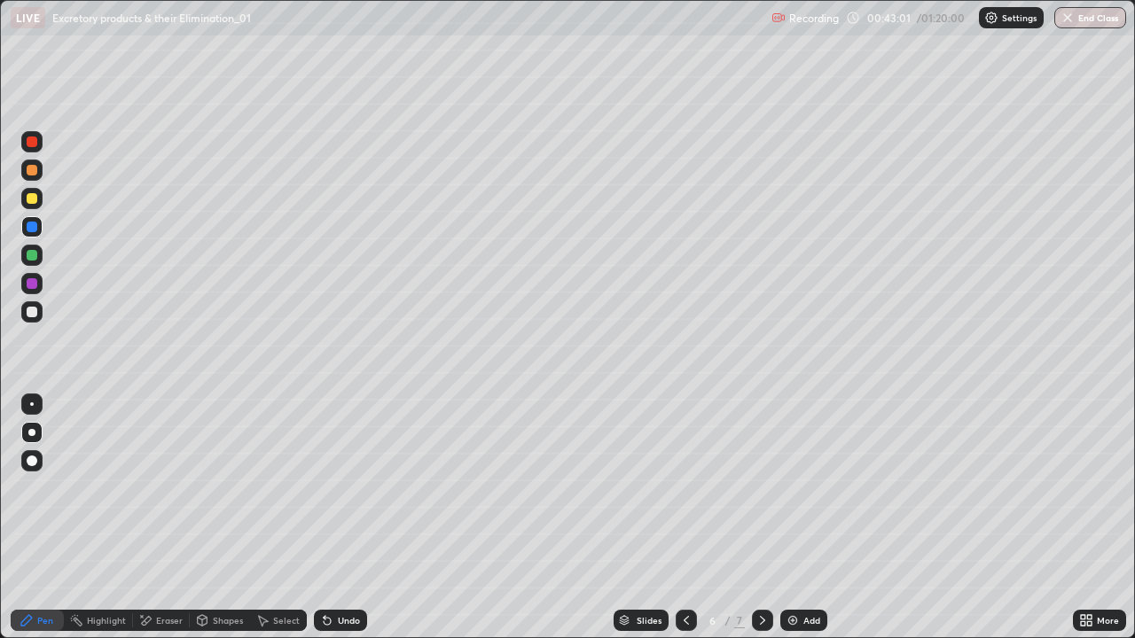
click at [32, 171] on div at bounding box center [32, 170] width 11 height 11
click at [33, 142] on div at bounding box center [32, 142] width 11 height 11
click at [29, 229] on div at bounding box center [32, 227] width 11 height 11
click at [41, 140] on div at bounding box center [31, 141] width 21 height 21
click at [335, 518] on div "Undo" at bounding box center [340, 620] width 53 height 21
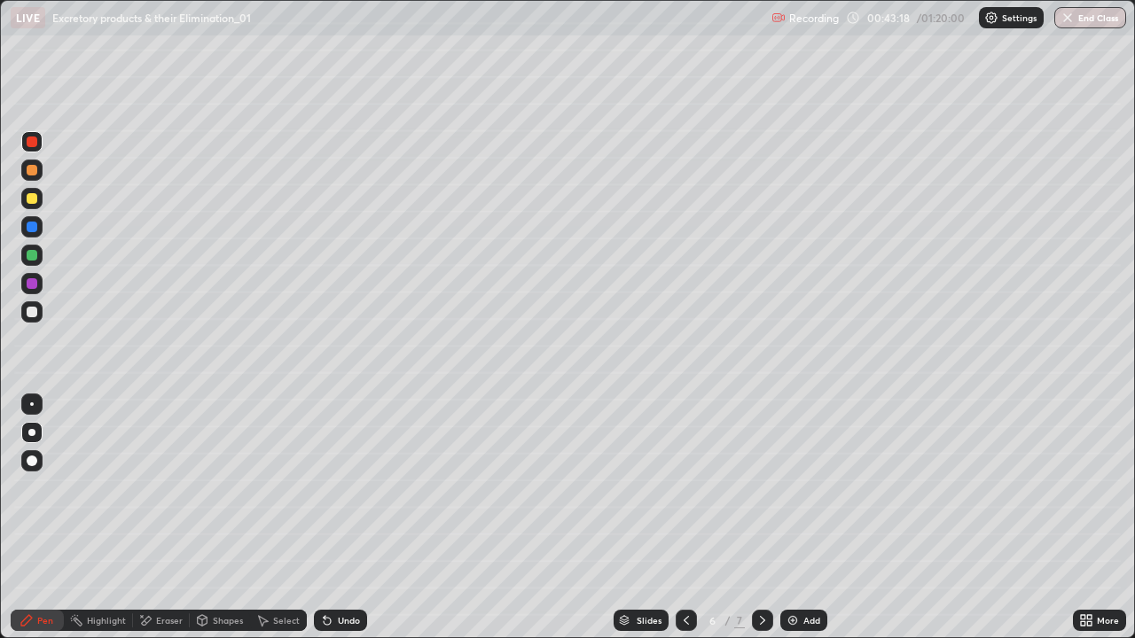
click at [340, 518] on div "Undo" at bounding box center [340, 620] width 53 height 21
click at [40, 224] on div at bounding box center [31, 226] width 21 height 21
click at [39, 306] on div at bounding box center [31, 311] width 21 height 21
click at [38, 201] on div at bounding box center [31, 198] width 21 height 21
click at [32, 171] on div at bounding box center [32, 170] width 11 height 11
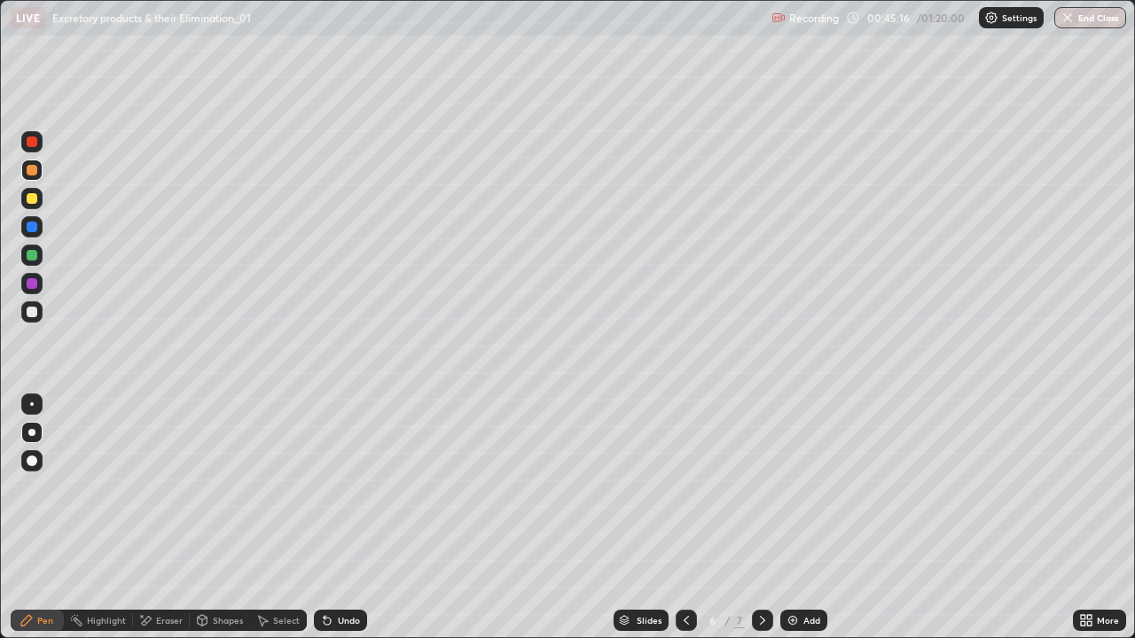
click at [31, 256] on div at bounding box center [32, 255] width 11 height 11
click at [31, 172] on div at bounding box center [32, 170] width 11 height 11
click at [348, 518] on div "Undo" at bounding box center [349, 620] width 22 height 9
click at [801, 518] on div "Add" at bounding box center [803, 620] width 47 height 21
click at [33, 311] on div at bounding box center [32, 312] width 11 height 11
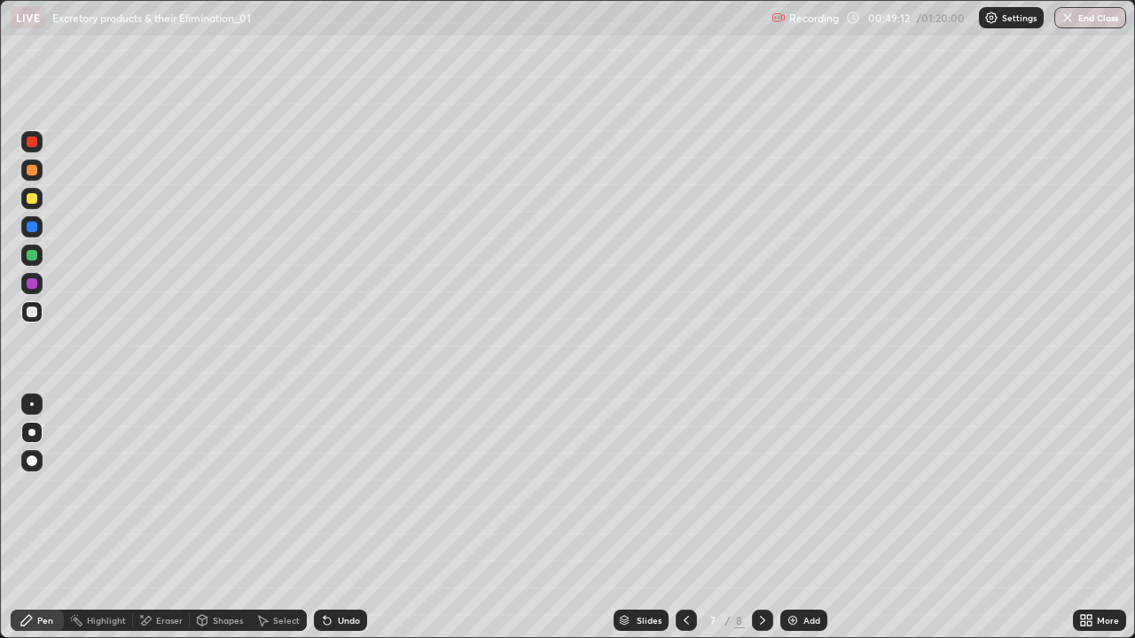
click at [35, 457] on div at bounding box center [32, 461] width 11 height 11
click at [36, 173] on div at bounding box center [32, 170] width 11 height 11
click at [32, 433] on div at bounding box center [31, 432] width 7 height 7
click at [31, 200] on div at bounding box center [32, 198] width 11 height 11
click at [34, 308] on div at bounding box center [32, 312] width 11 height 11
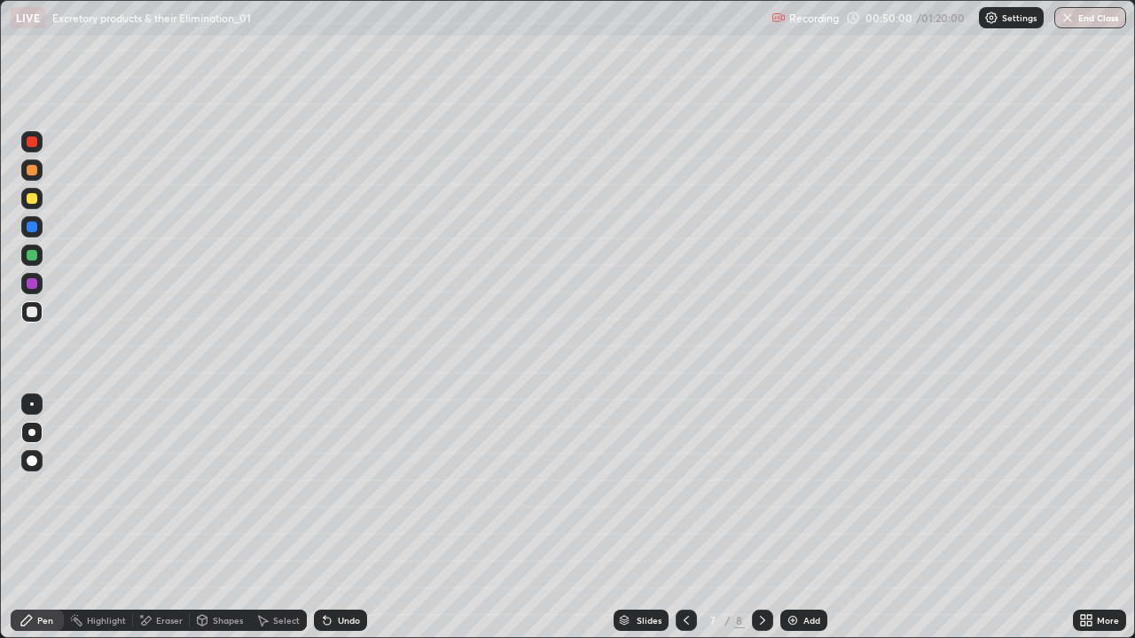
click at [40, 259] on div at bounding box center [31, 255] width 21 height 21
click at [332, 518] on div "Undo" at bounding box center [340, 620] width 53 height 21
click at [324, 518] on icon at bounding box center [327, 621] width 7 height 7
click at [32, 171] on div at bounding box center [32, 170] width 11 height 11
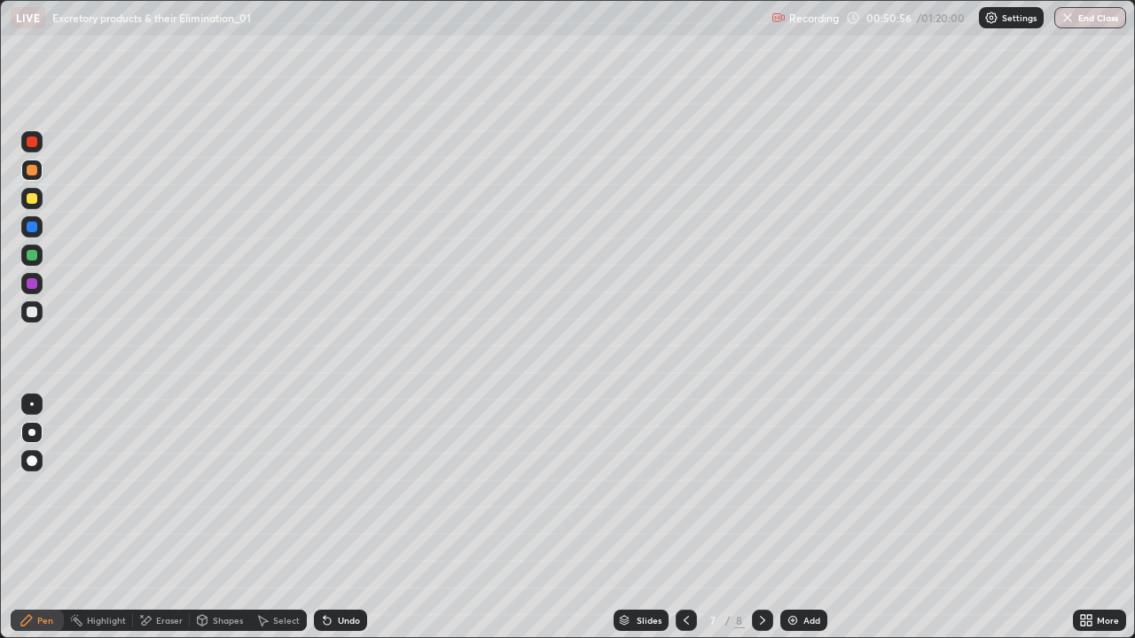
click at [34, 304] on div at bounding box center [31, 311] width 21 height 21
click at [39, 255] on div at bounding box center [31, 255] width 21 height 21
click at [33, 199] on div at bounding box center [32, 198] width 11 height 11
click at [791, 518] on img at bounding box center [792, 621] width 14 height 14
click at [33, 309] on div at bounding box center [32, 312] width 11 height 11
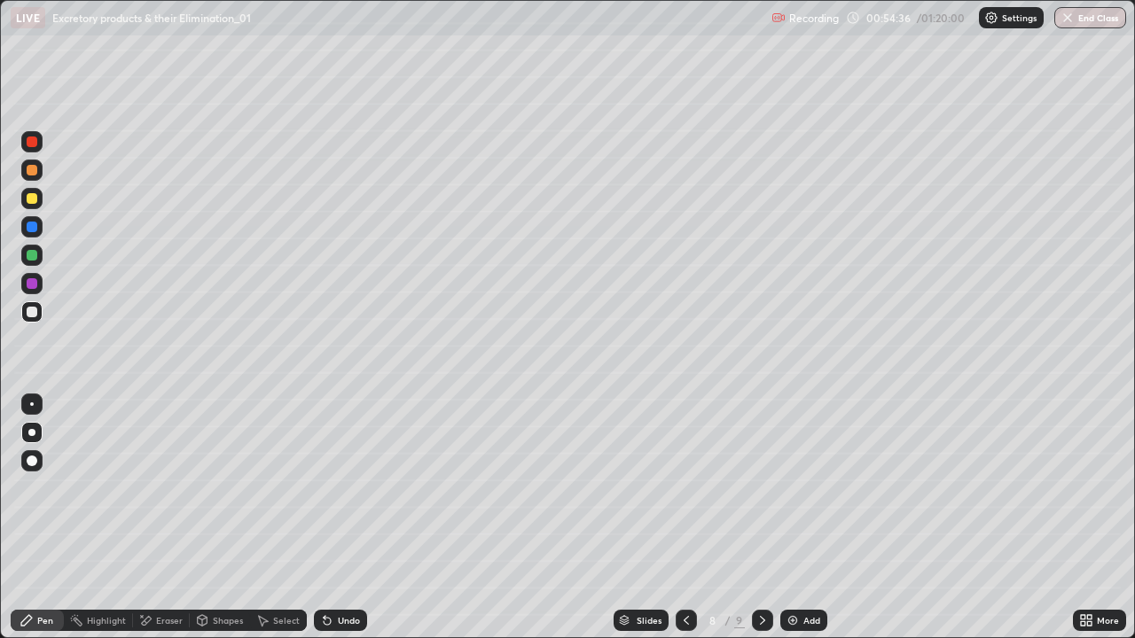
click at [33, 257] on div at bounding box center [32, 255] width 11 height 11
click at [33, 199] on div at bounding box center [32, 198] width 11 height 11
click at [37, 301] on div at bounding box center [31, 311] width 21 height 21
click at [32, 254] on div at bounding box center [32, 255] width 11 height 11
click at [345, 518] on div "Undo" at bounding box center [349, 620] width 22 height 9
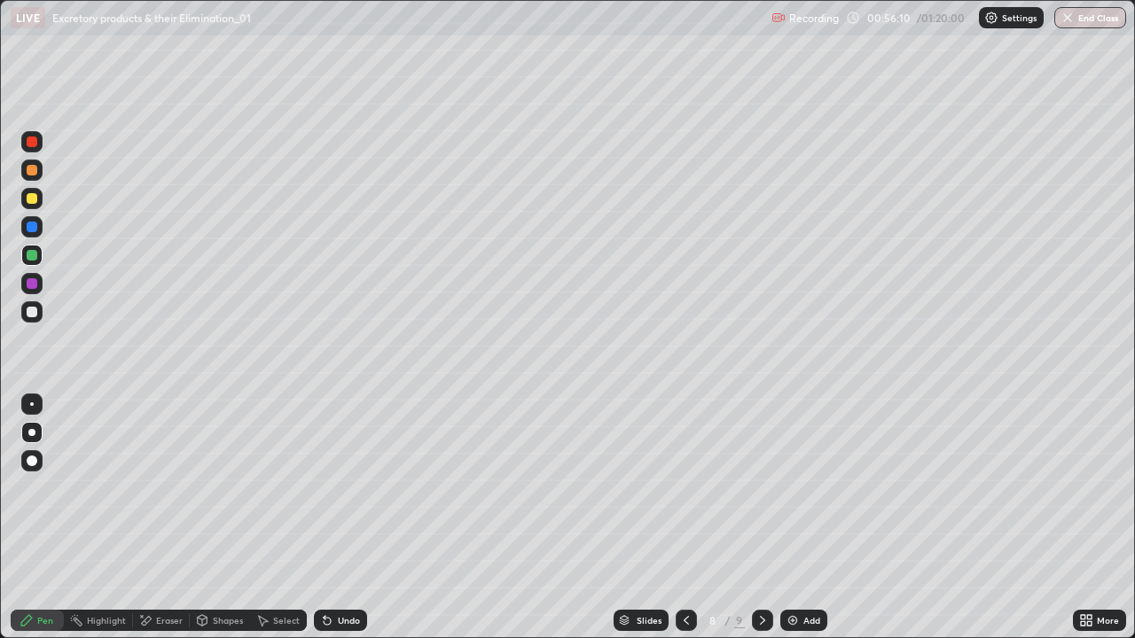
click at [38, 303] on div at bounding box center [31, 311] width 21 height 21
click at [152, 518] on div "Eraser" at bounding box center [161, 620] width 57 height 21
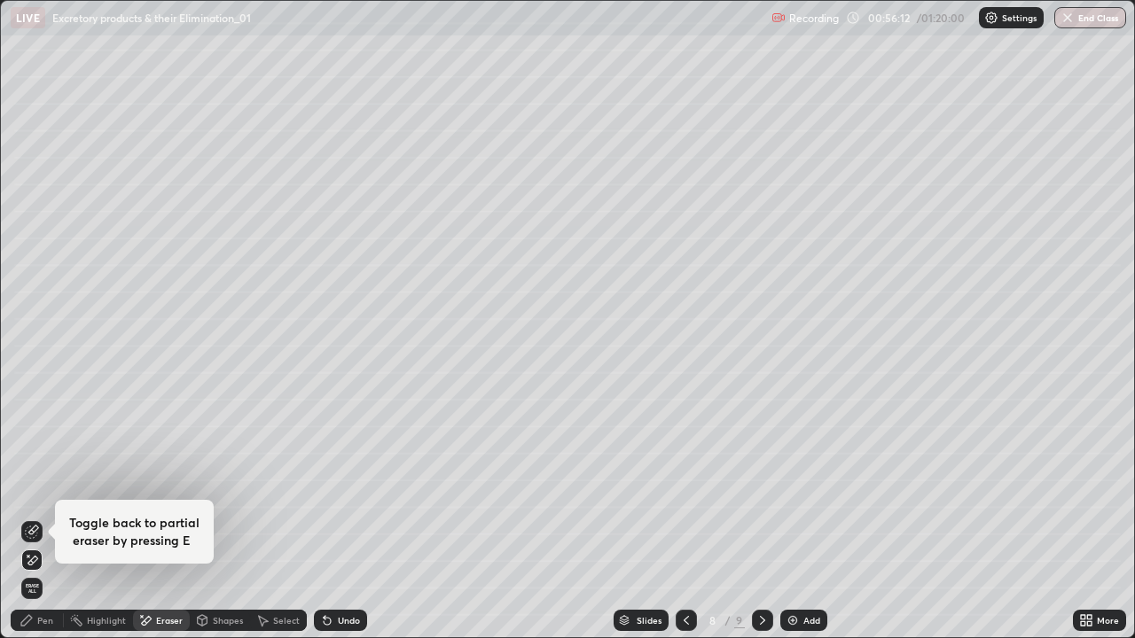
click at [34, 518] on icon at bounding box center [32, 532] width 14 height 14
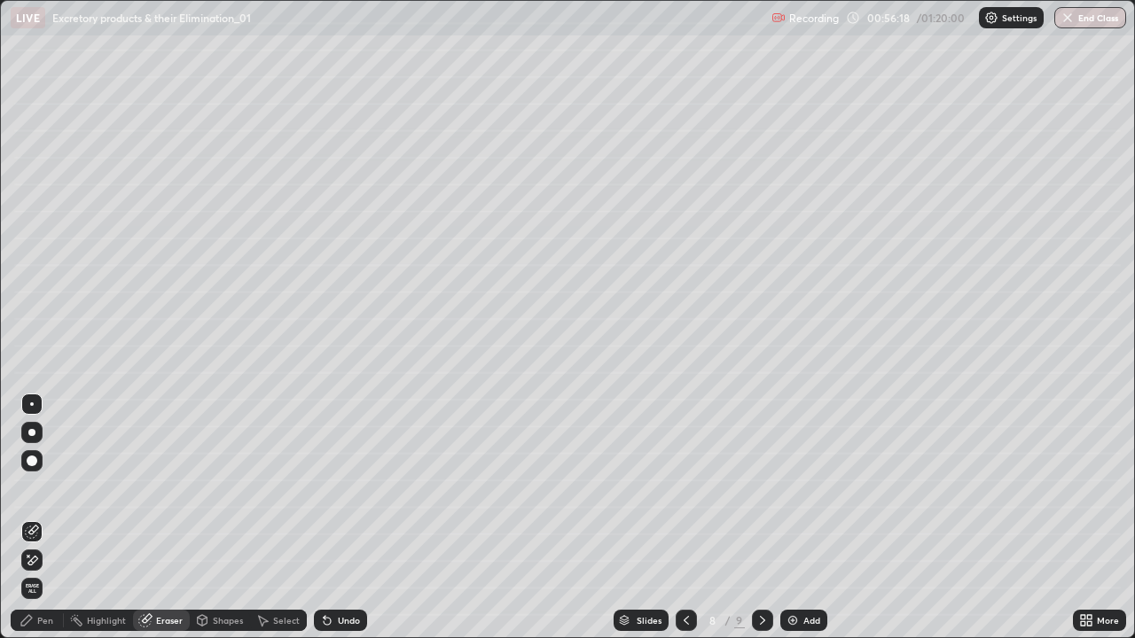
click at [41, 518] on div "Pen" at bounding box center [37, 620] width 53 height 21
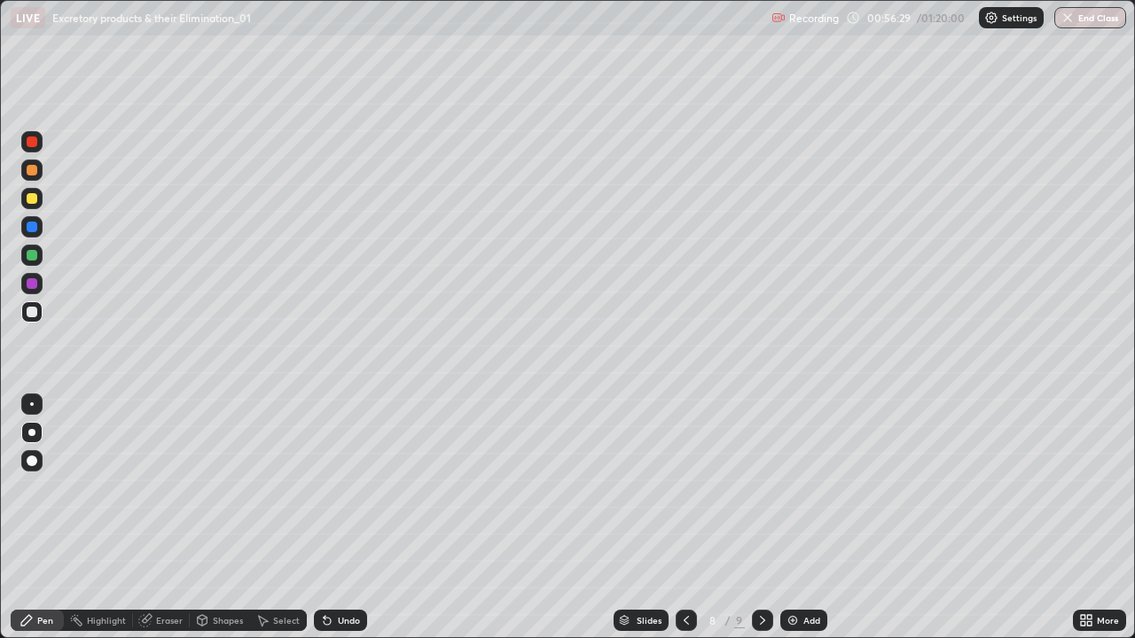
click at [35, 254] on div at bounding box center [32, 255] width 11 height 11
click at [800, 518] on div "Add" at bounding box center [803, 620] width 47 height 21
click at [164, 518] on div "Eraser" at bounding box center [169, 620] width 27 height 9
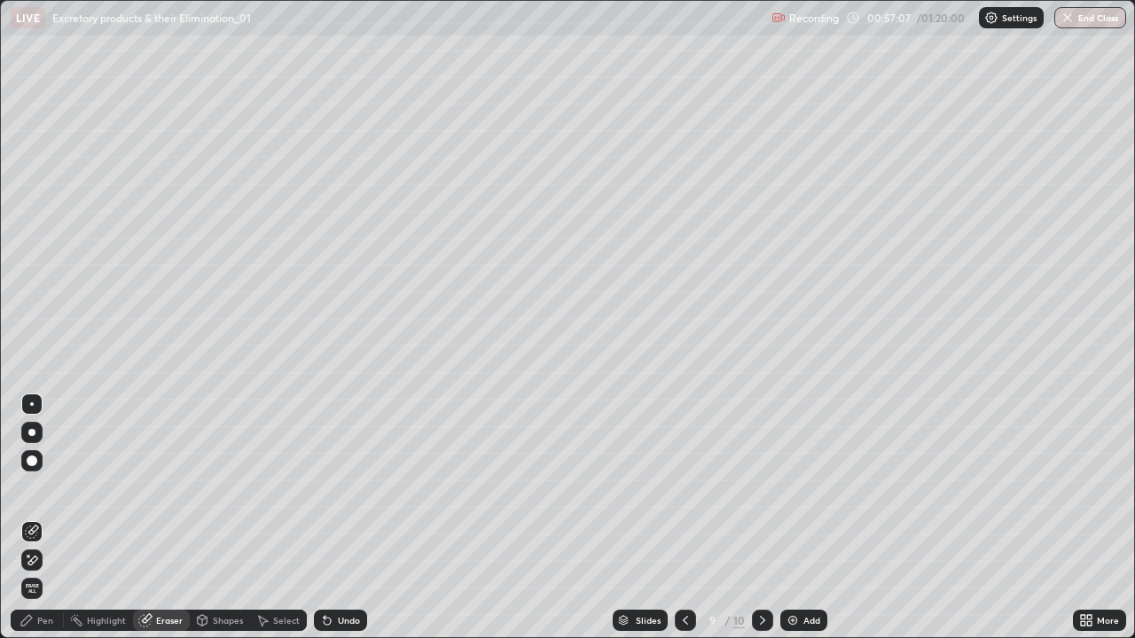
click at [213, 518] on div "Shapes" at bounding box center [228, 620] width 30 height 9
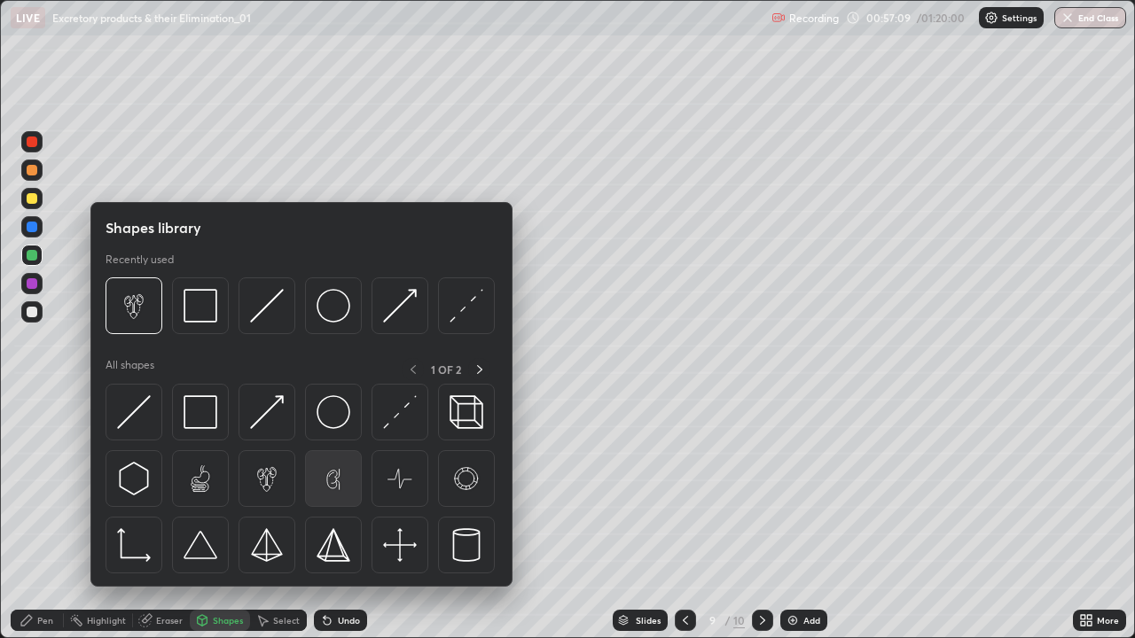
click at [338, 481] on img at bounding box center [334, 479] width 34 height 34
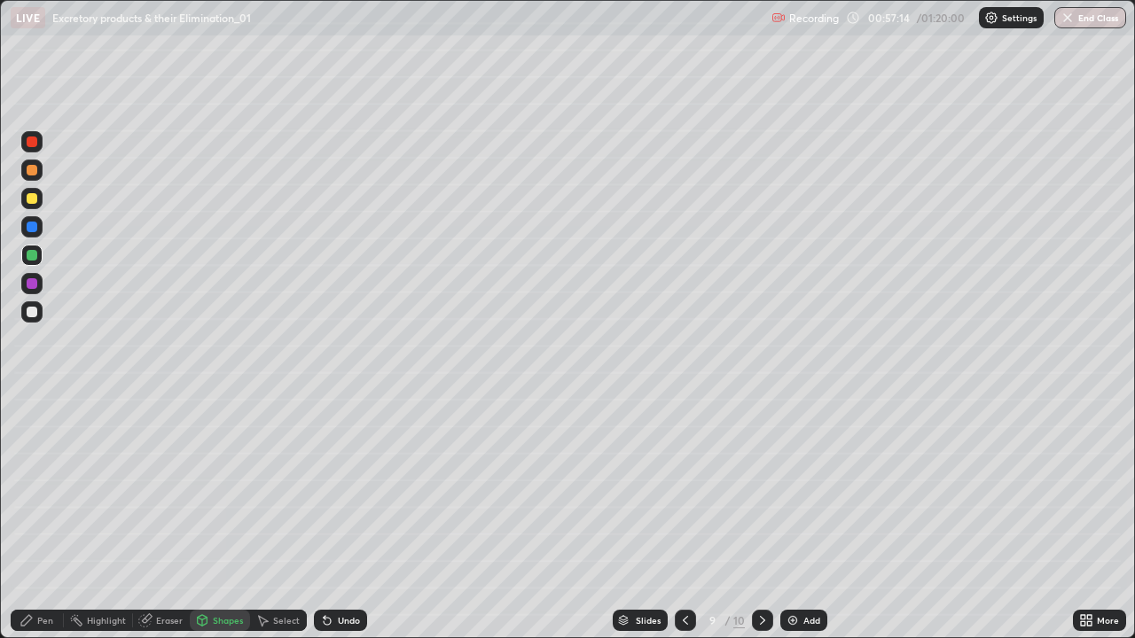
click at [37, 303] on div at bounding box center [31, 311] width 21 height 21
click at [51, 518] on div "Pen" at bounding box center [45, 620] width 16 height 9
click at [683, 518] on icon at bounding box center [685, 621] width 14 height 14
click at [31, 201] on div at bounding box center [32, 198] width 11 height 11
click at [110, 518] on div "Highlight" at bounding box center [106, 620] width 39 height 9
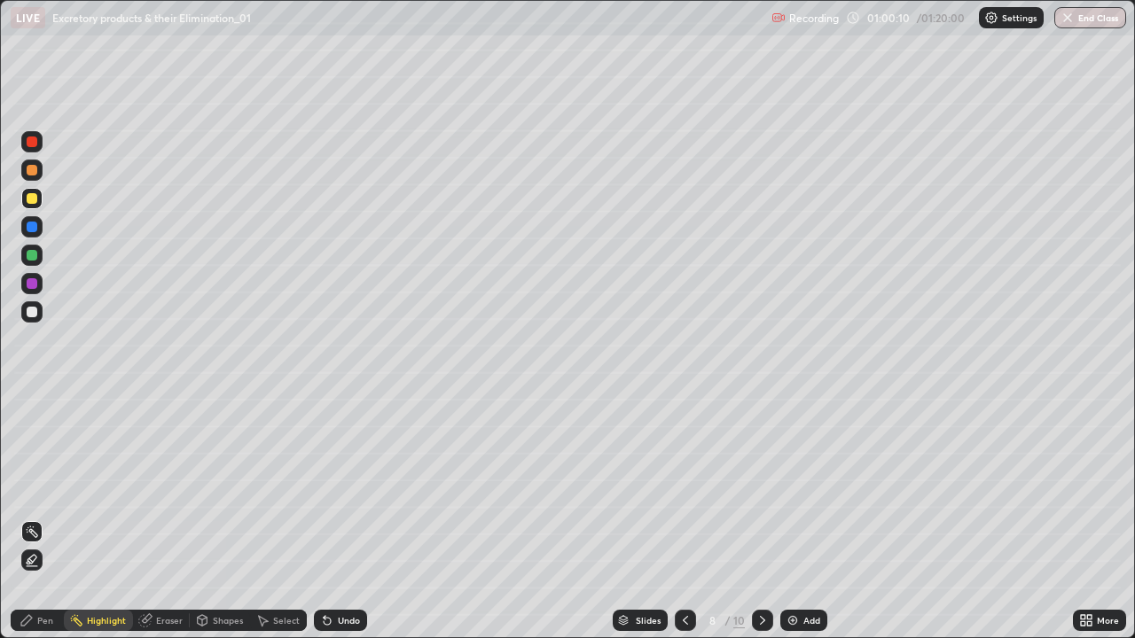
click at [35, 518] on icon at bounding box center [32, 560] width 14 height 14
click at [37, 518] on div "Pen" at bounding box center [37, 620] width 53 height 21
click at [34, 307] on div at bounding box center [32, 312] width 11 height 11
click at [511, 31] on div "LIVE Excretory products & their Elimination_01" at bounding box center [388, 17] width 754 height 35
click at [29, 258] on div at bounding box center [32, 255] width 11 height 11
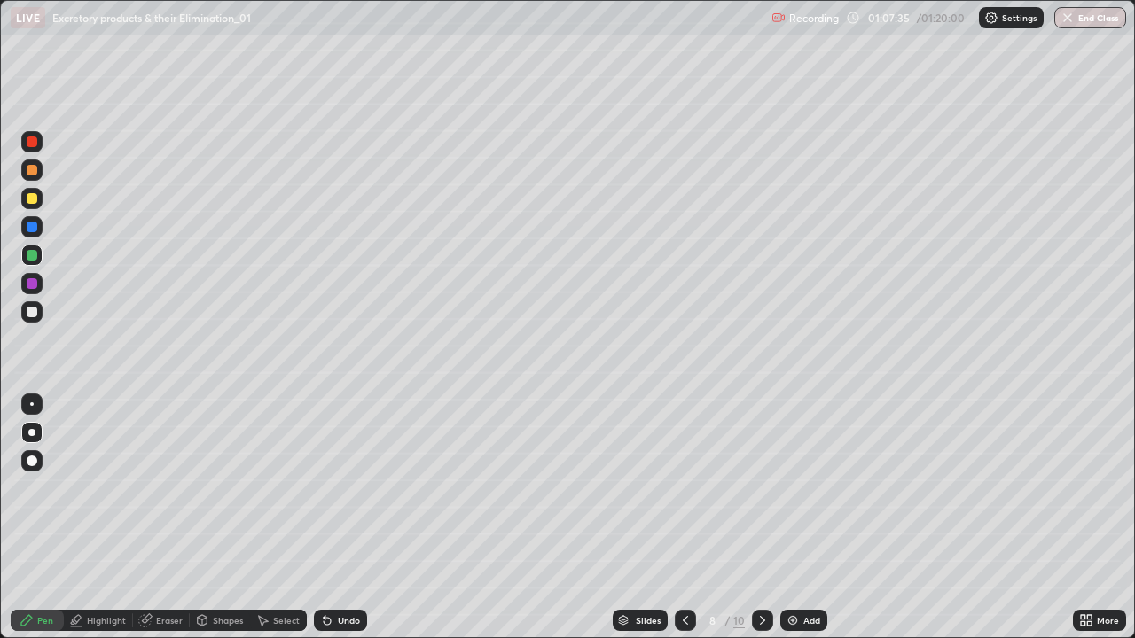
click at [755, 518] on icon at bounding box center [762, 621] width 14 height 14
click at [761, 518] on icon at bounding box center [762, 621] width 14 height 14
click at [758, 518] on icon at bounding box center [762, 621] width 14 height 14
click at [809, 518] on div "Add" at bounding box center [811, 620] width 17 height 9
click at [42, 305] on div at bounding box center [31, 311] width 21 height 21
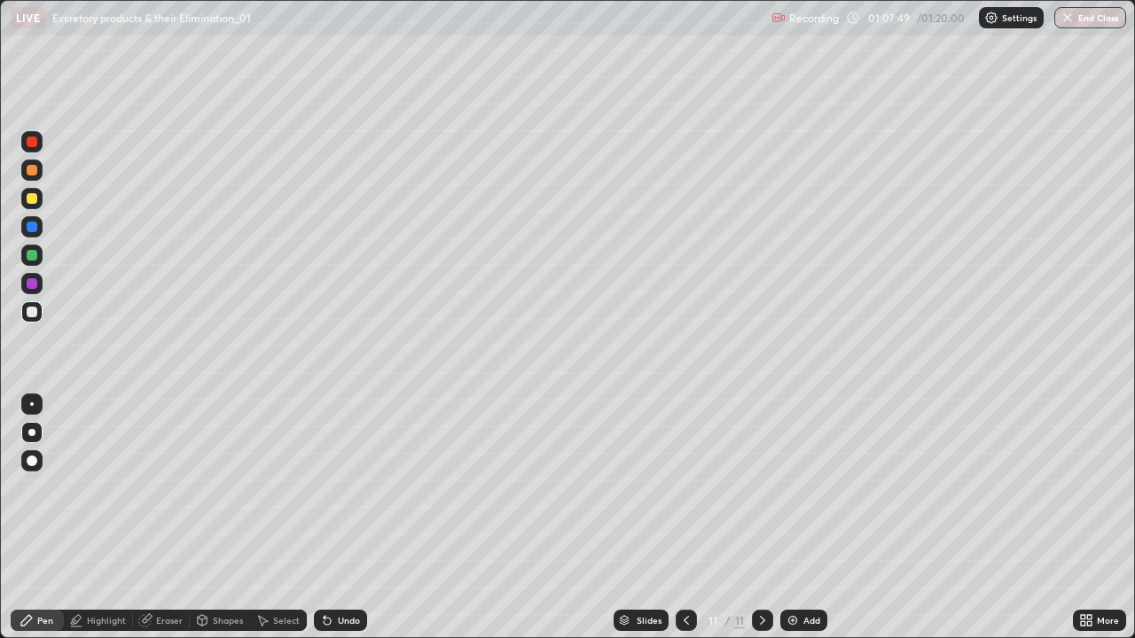
click at [31, 199] on div at bounding box center [32, 198] width 11 height 11
click at [32, 257] on div at bounding box center [32, 255] width 11 height 11
click at [35, 303] on div at bounding box center [31, 311] width 21 height 21
click at [32, 199] on div at bounding box center [32, 198] width 11 height 11
click at [24, 407] on div at bounding box center [31, 404] width 21 height 21
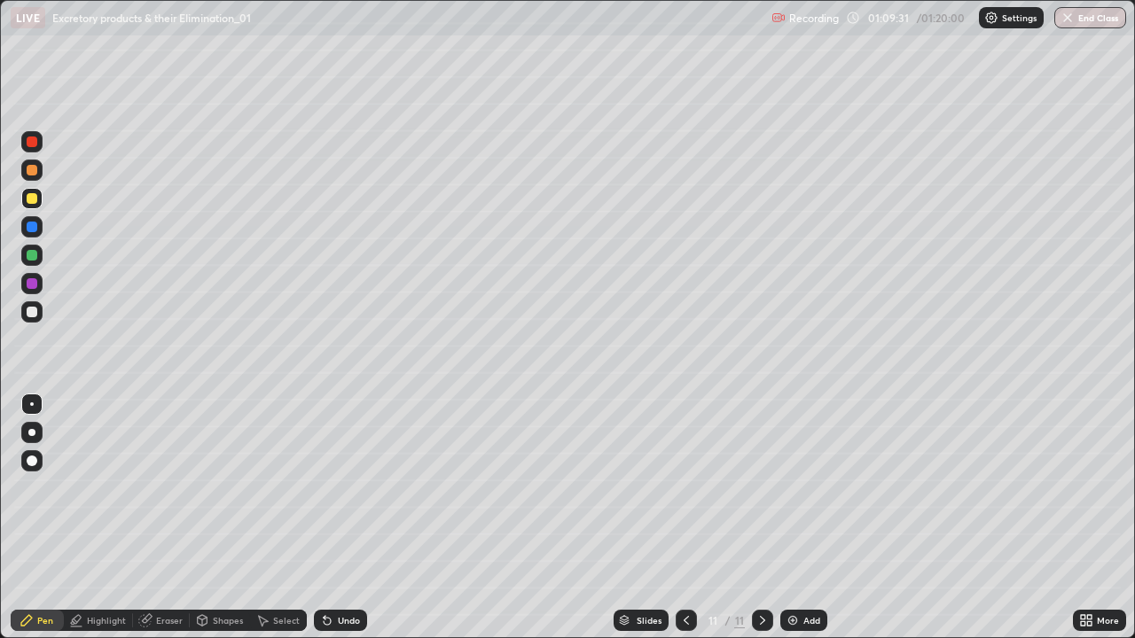
click at [40, 306] on div at bounding box center [31, 311] width 21 height 21
click at [41, 197] on div at bounding box center [31, 198] width 21 height 21
click at [338, 518] on div "Undo" at bounding box center [340, 620] width 53 height 21
click at [31, 247] on div at bounding box center [31, 255] width 21 height 21
click at [330, 518] on icon at bounding box center [327, 621] width 14 height 14
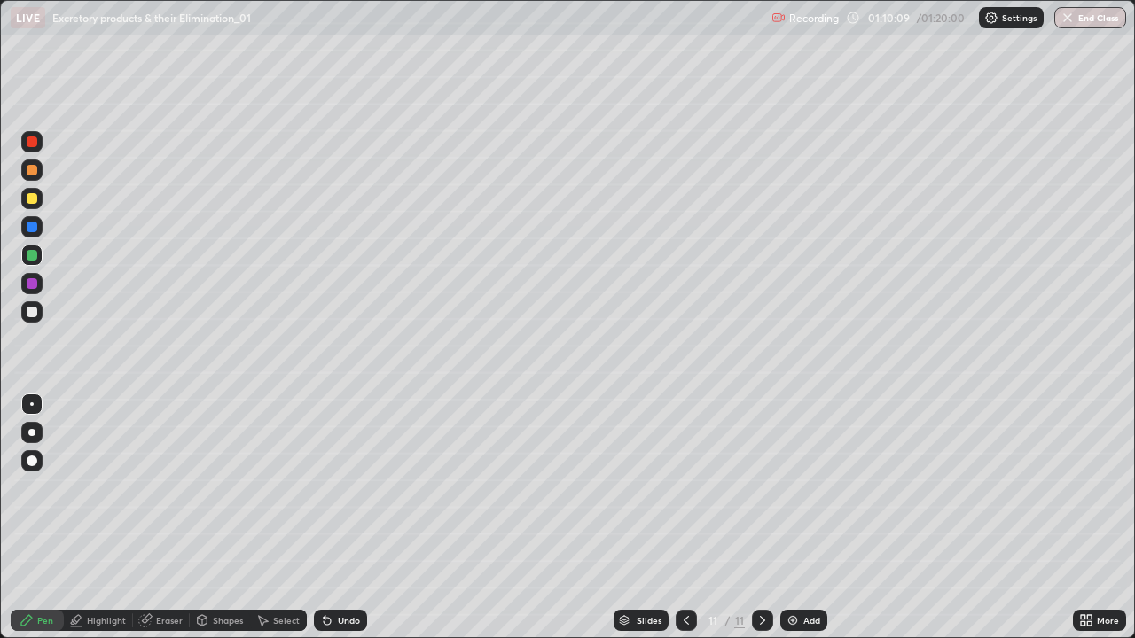
click at [338, 518] on div "Undo" at bounding box center [349, 620] width 22 height 9
click at [34, 206] on div at bounding box center [31, 198] width 21 height 21
click at [30, 254] on div at bounding box center [32, 255] width 11 height 11
click at [42, 166] on div at bounding box center [31, 170] width 21 height 21
click at [684, 518] on icon at bounding box center [686, 621] width 14 height 14
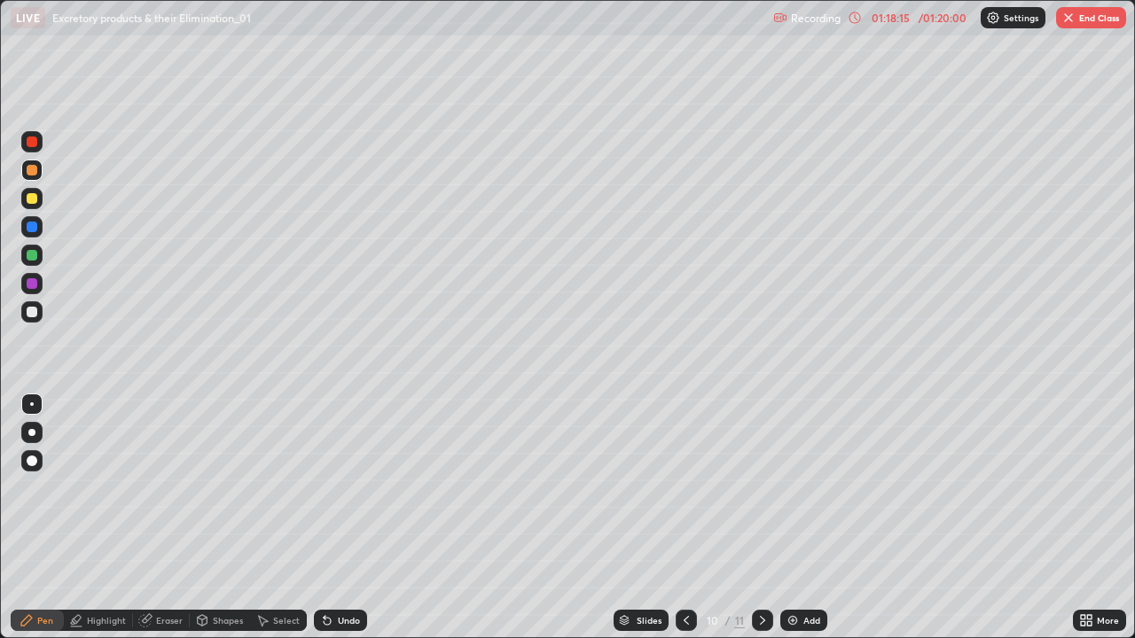
click at [679, 518] on div at bounding box center [686, 620] width 21 height 21
click at [685, 518] on icon at bounding box center [686, 621] width 14 height 14
click at [683, 518] on icon at bounding box center [686, 621] width 14 height 14
click at [681, 518] on div at bounding box center [686, 620] width 21 height 21
click at [676, 518] on div at bounding box center [686, 620] width 21 height 21
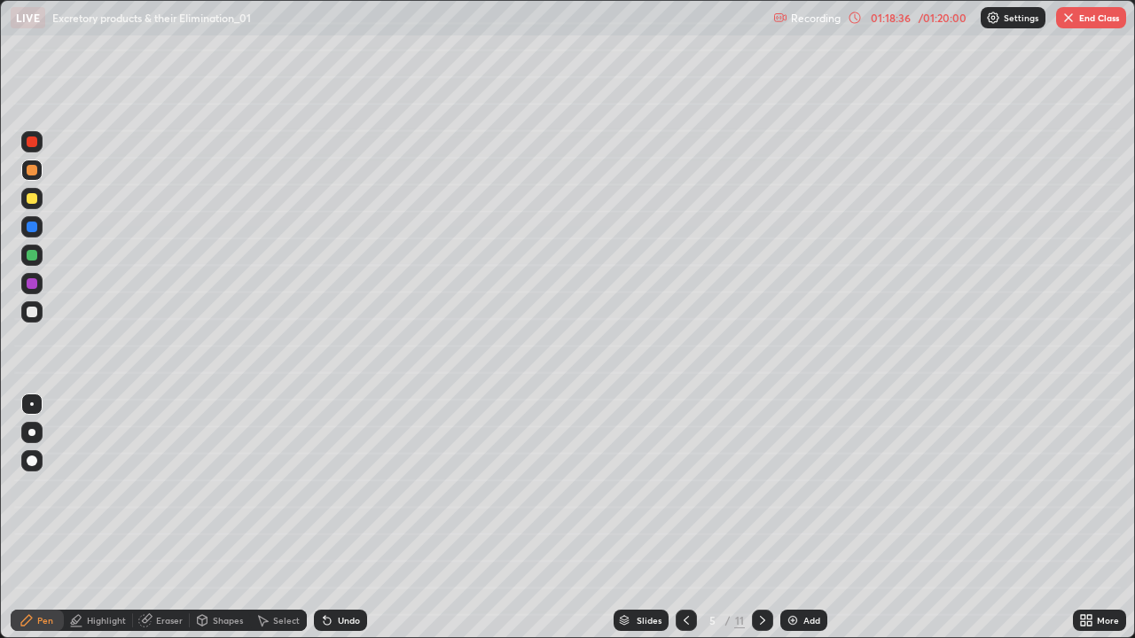
click at [761, 518] on icon at bounding box center [762, 621] width 14 height 14
click at [1082, 17] on button "End Class" at bounding box center [1091, 17] width 70 height 21
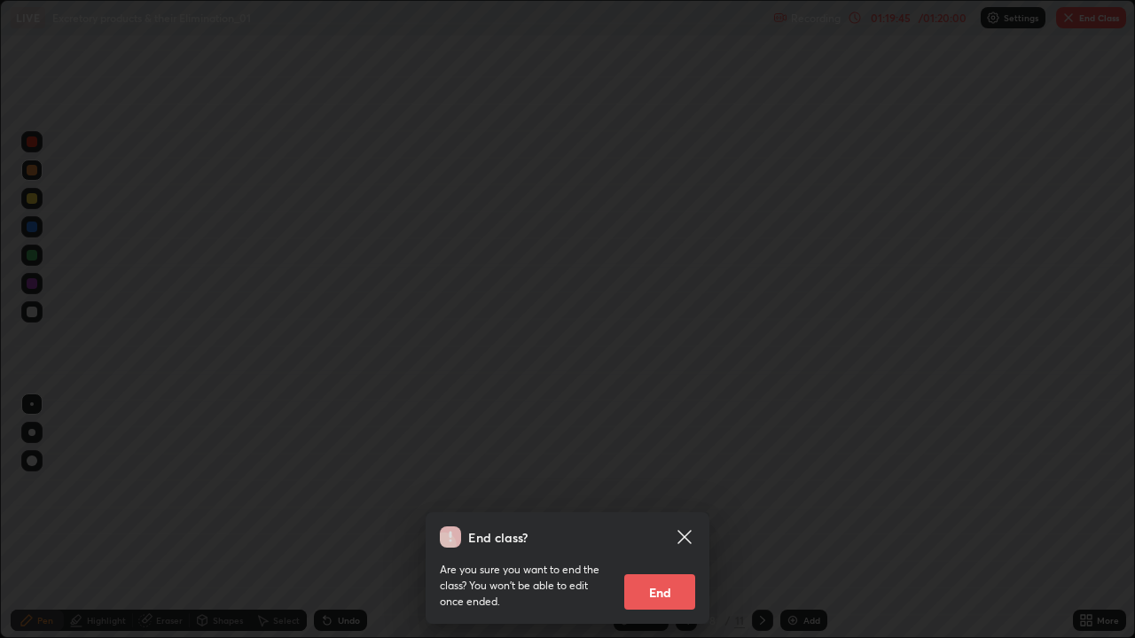
click at [656, 518] on button "End" at bounding box center [659, 591] width 71 height 35
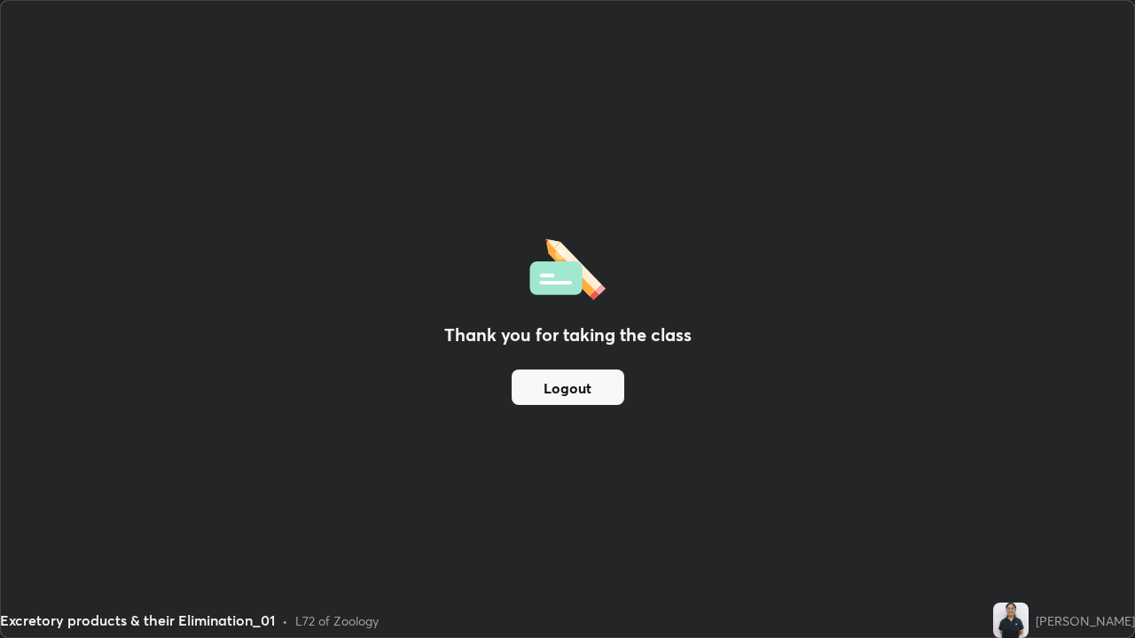
click at [534, 518] on div "Excretory products & their Elimination_01 • L72 of Zoology" at bounding box center [493, 620] width 986 height 35
